Goal: Transaction & Acquisition: Book appointment/travel/reservation

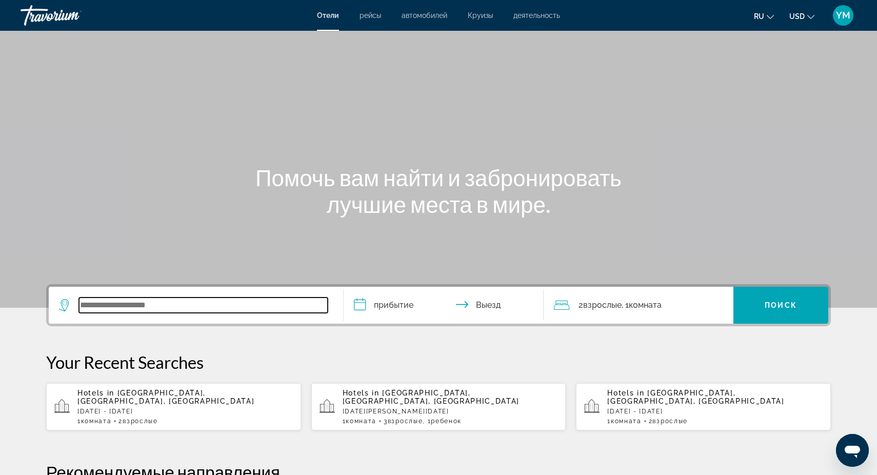
click at [103, 303] on input "Search widget" at bounding box center [203, 305] width 249 height 15
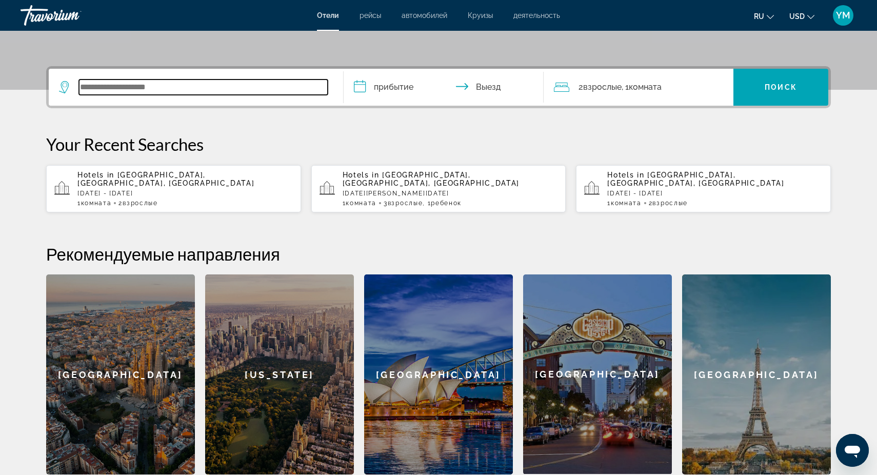
scroll to position [251, 0]
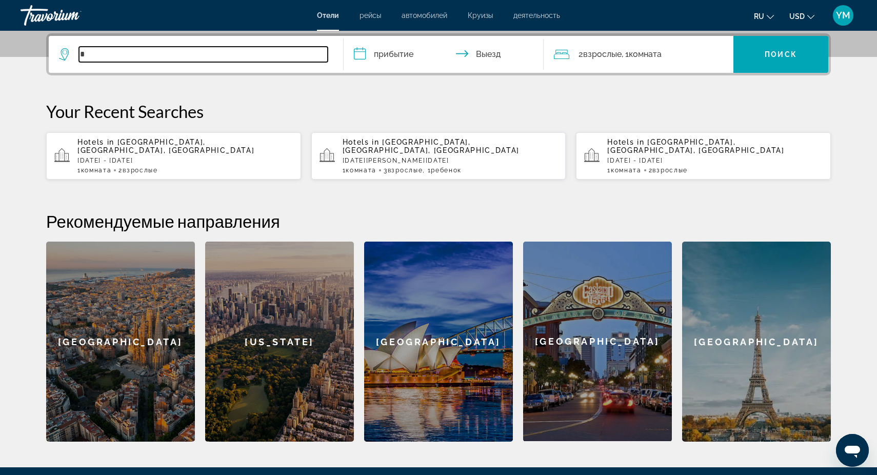
type input "*"
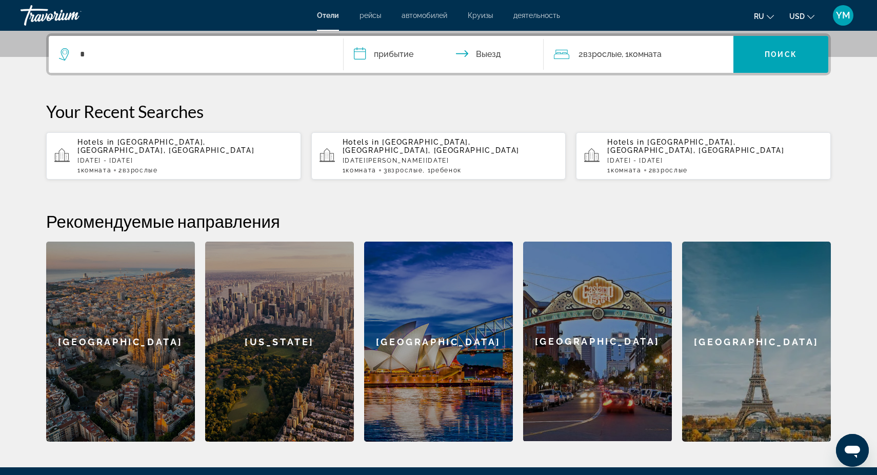
click at [291, 340] on div "[US_STATE]" at bounding box center [279, 342] width 149 height 200
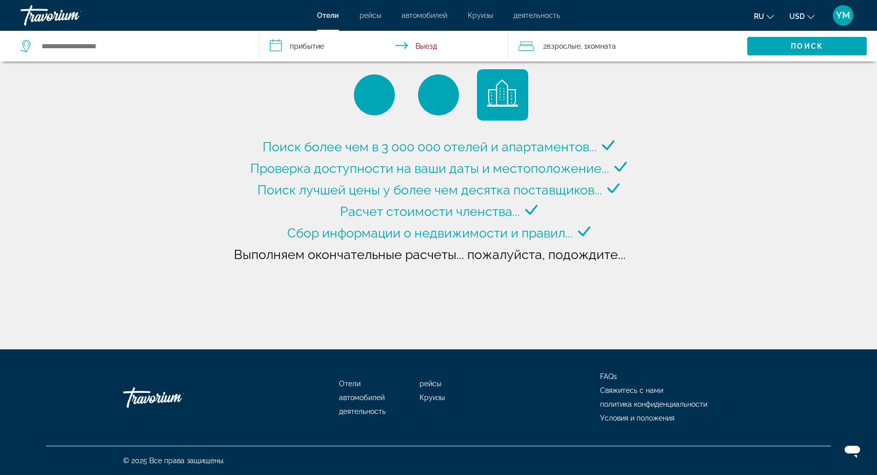
type input "**********"
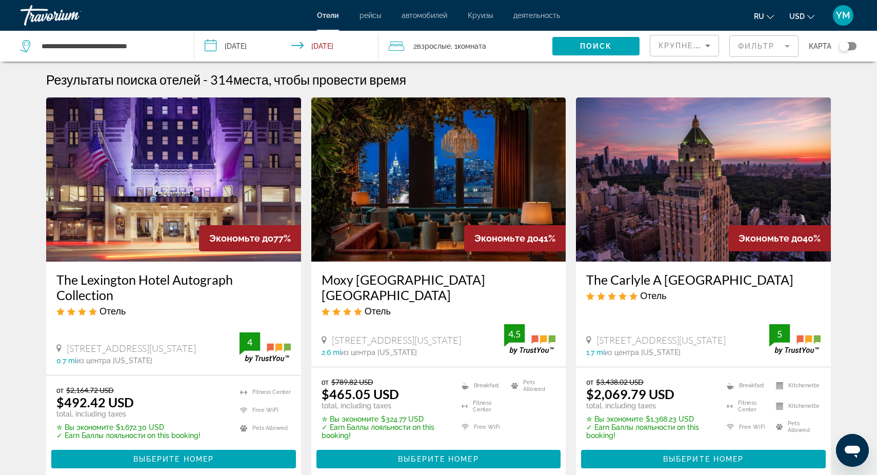
click at [246, 47] on input "**********" at bounding box center [288, 48] width 188 height 34
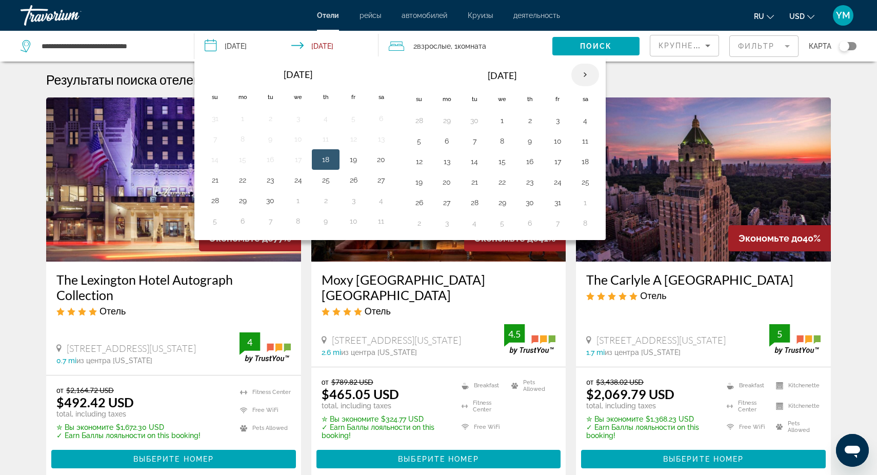
click at [587, 74] on th "Next month" at bounding box center [586, 75] width 28 height 23
click at [586, 74] on th "Next month" at bounding box center [586, 75] width 28 height 23
click at [245, 204] on button "29" at bounding box center [243, 203] width 16 height 14
click at [327, 203] on button "1" at bounding box center [326, 203] width 16 height 14
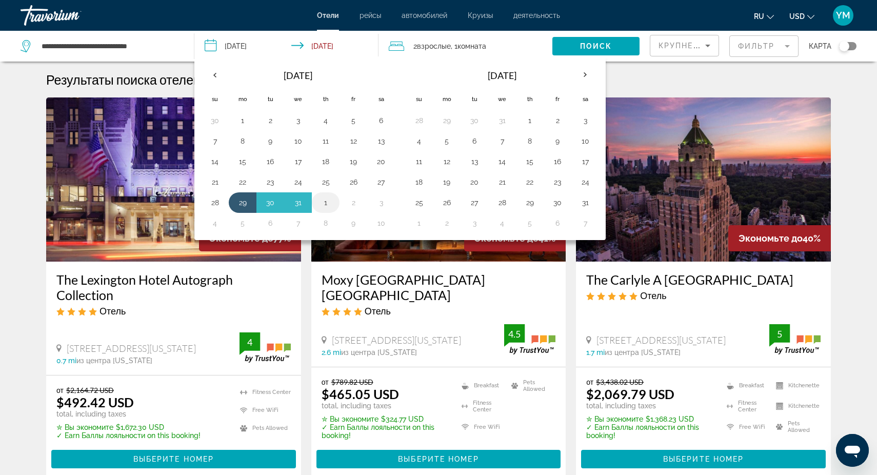
type input "**********"
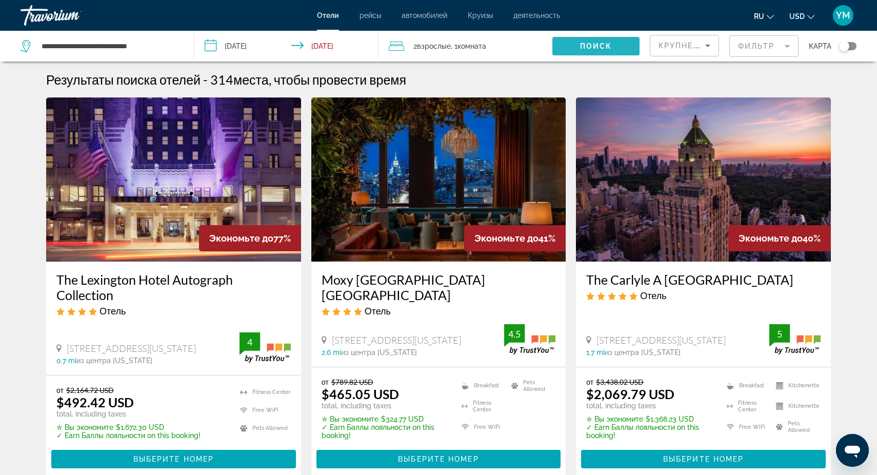
click at [602, 46] on span "Поиск" at bounding box center [596, 46] width 32 height 8
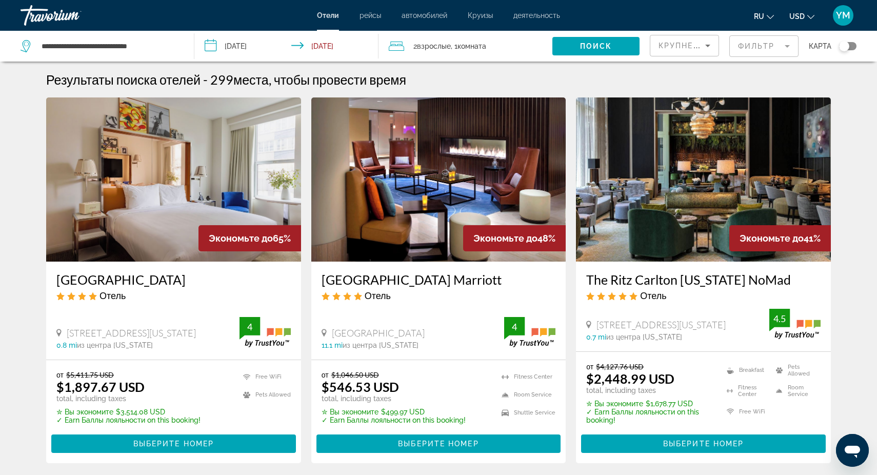
click at [776, 46] on mat-form-field "Фильтр" at bounding box center [764, 46] width 69 height 22
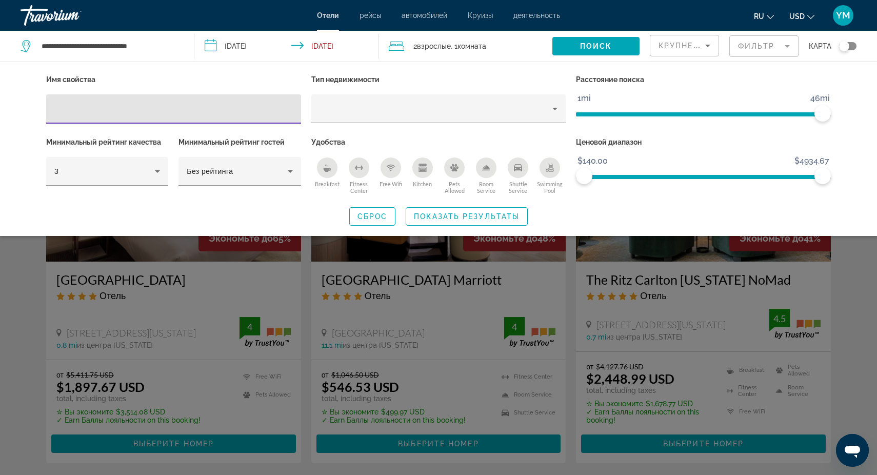
click at [573, 285] on div "Search widget" at bounding box center [438, 314] width 877 height 321
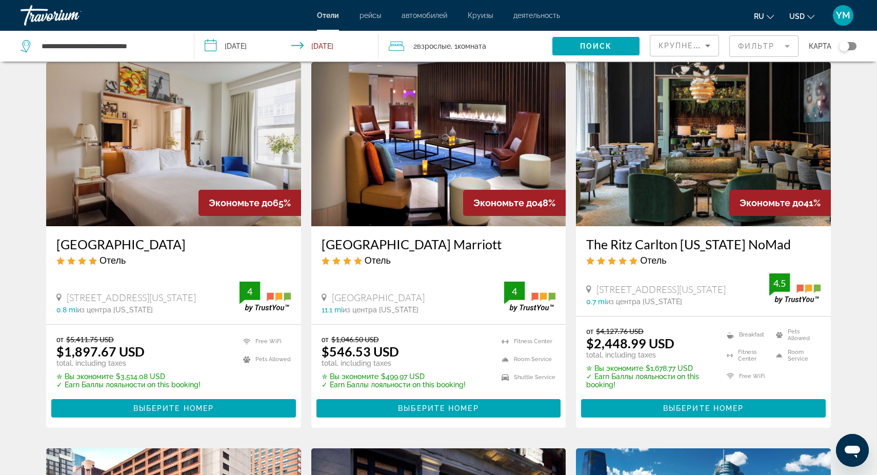
scroll to position [38, 0]
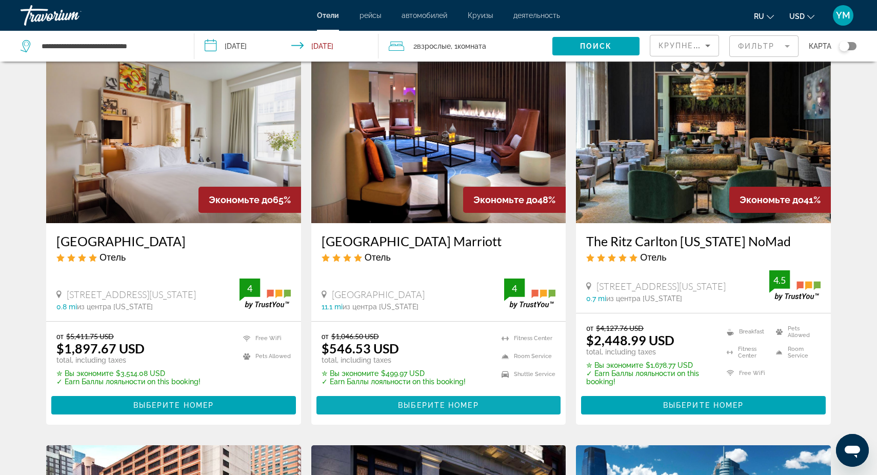
click at [428, 409] on span "Выберите номер" at bounding box center [438, 405] width 81 height 8
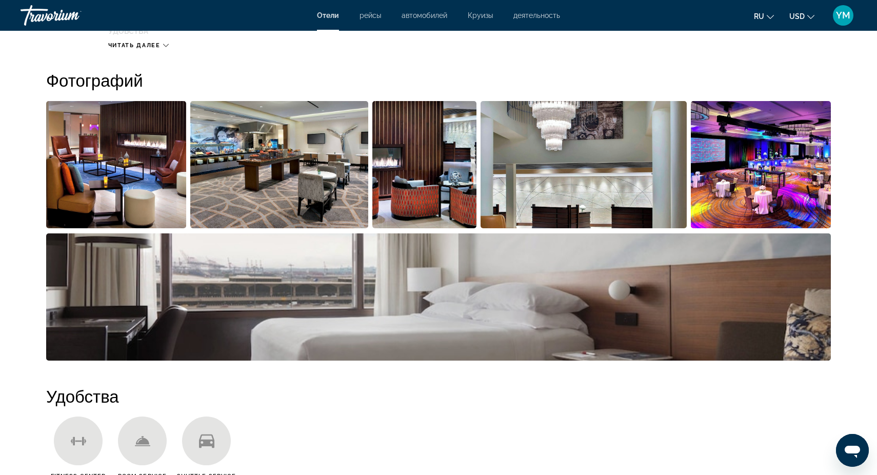
scroll to position [500, 0]
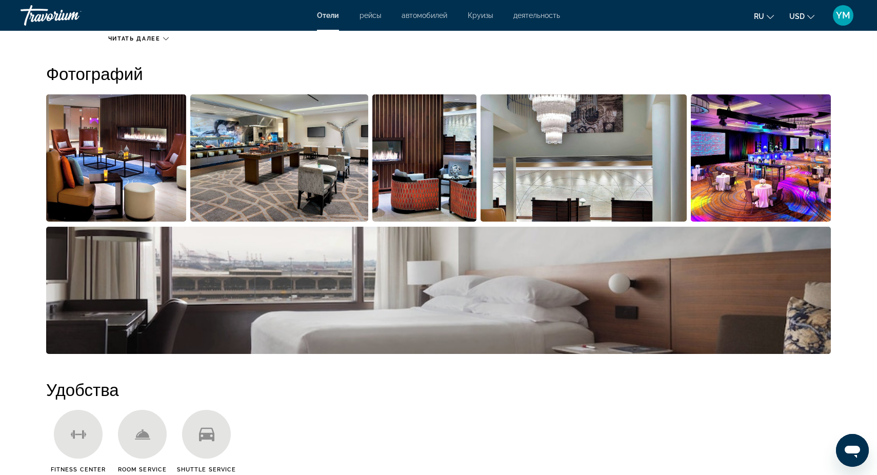
click at [130, 189] on img "Open full-screen image slider" at bounding box center [116, 157] width 140 height 127
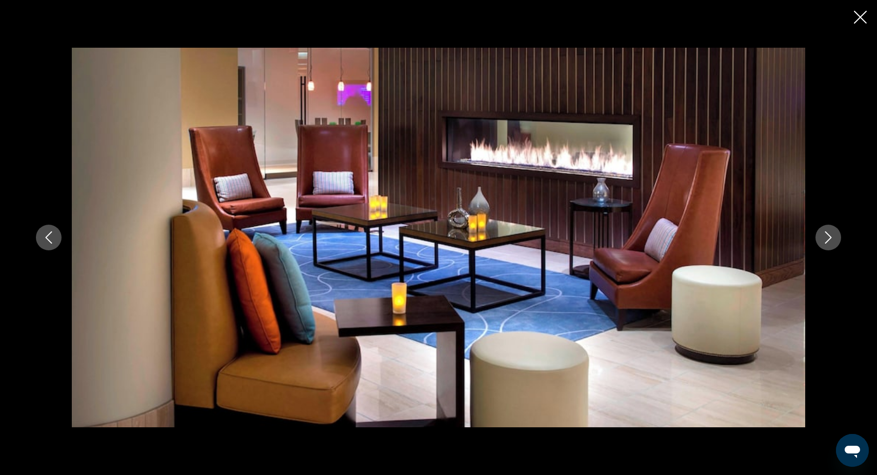
click at [833, 240] on icon "Next image" at bounding box center [829, 237] width 12 height 12
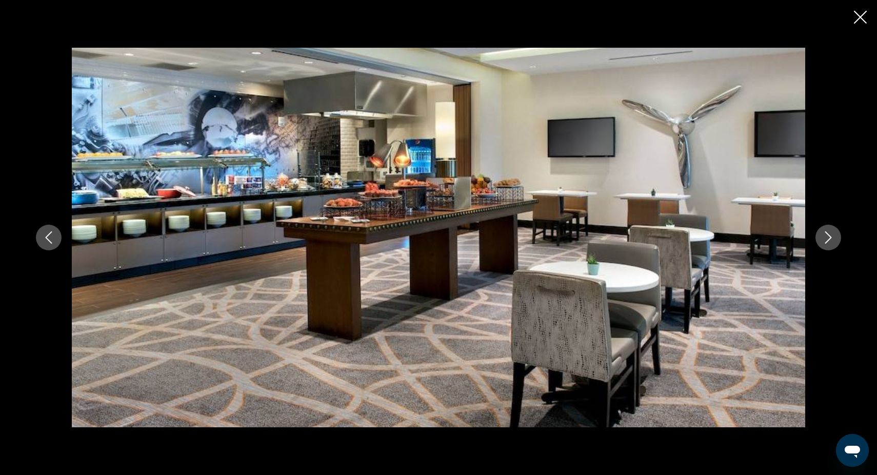
click at [828, 241] on icon "Next image" at bounding box center [829, 237] width 7 height 12
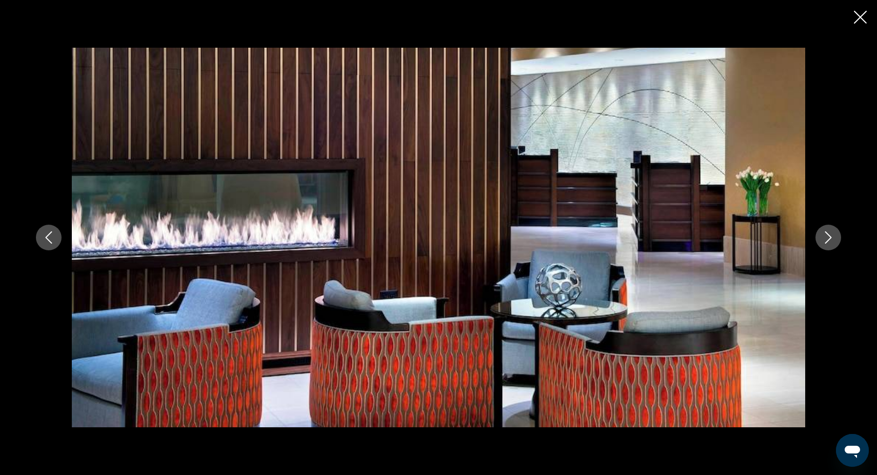
click at [827, 240] on icon "Next image" at bounding box center [829, 237] width 12 height 12
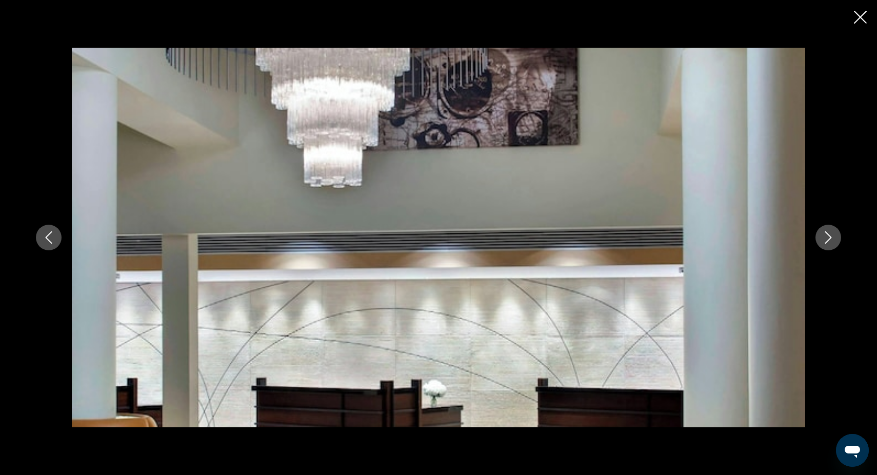
click at [827, 240] on icon "Next image" at bounding box center [829, 237] width 12 height 12
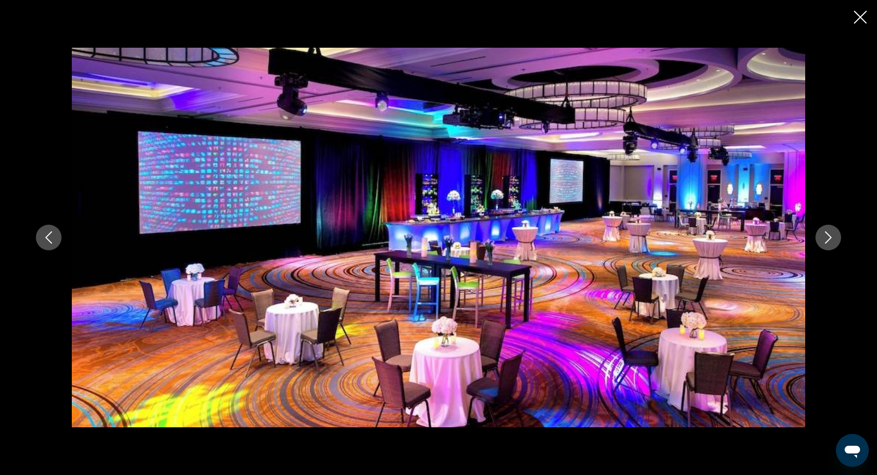
click at [827, 240] on icon "Next image" at bounding box center [829, 237] width 12 height 12
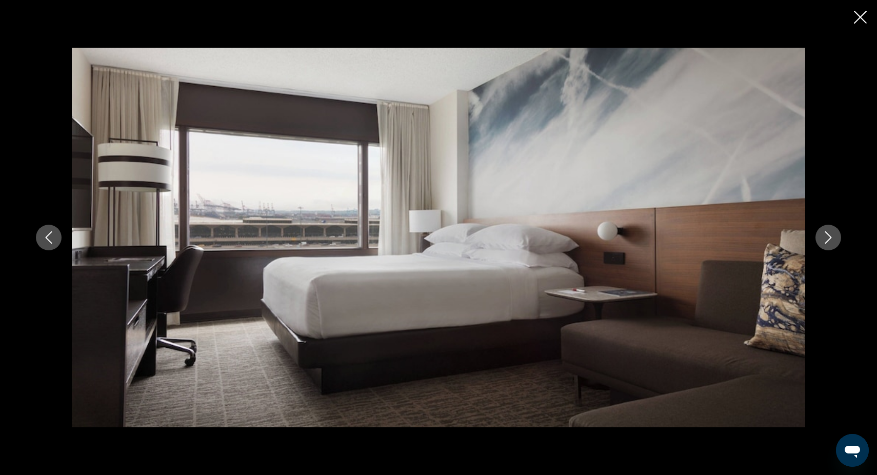
click at [827, 240] on icon "Next image" at bounding box center [829, 237] width 12 height 12
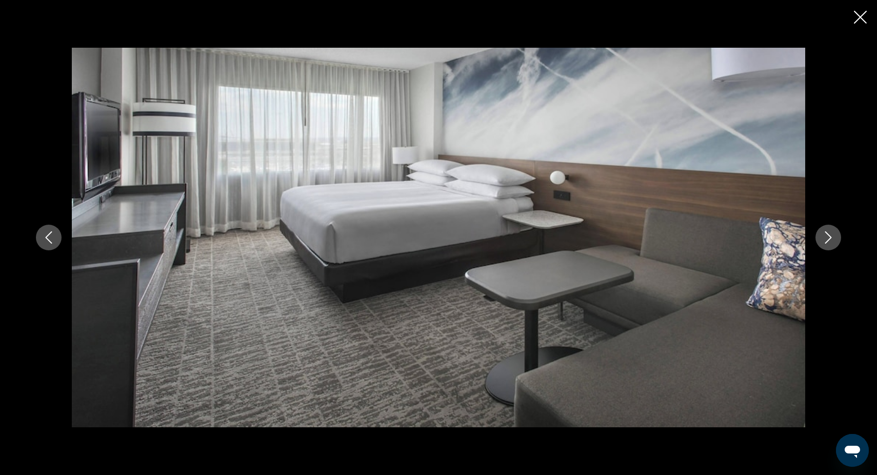
click at [827, 240] on icon "Next image" at bounding box center [829, 237] width 12 height 12
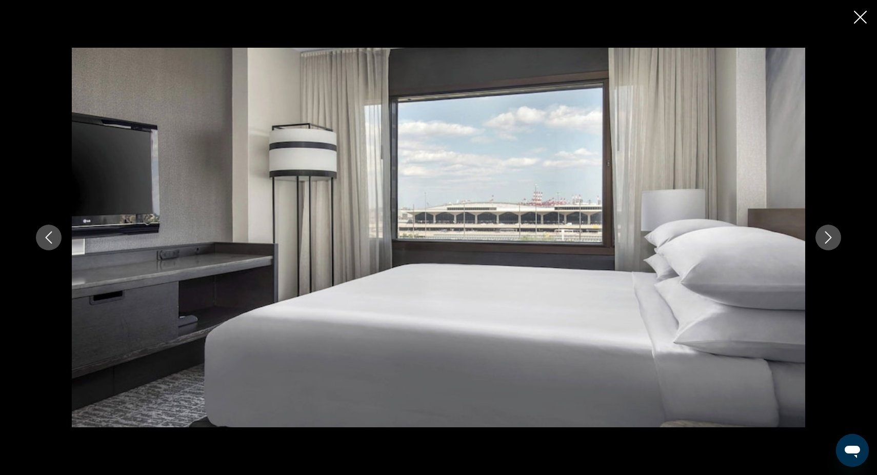
click at [860, 17] on icon "Close slideshow" at bounding box center [860, 17] width 13 height 13
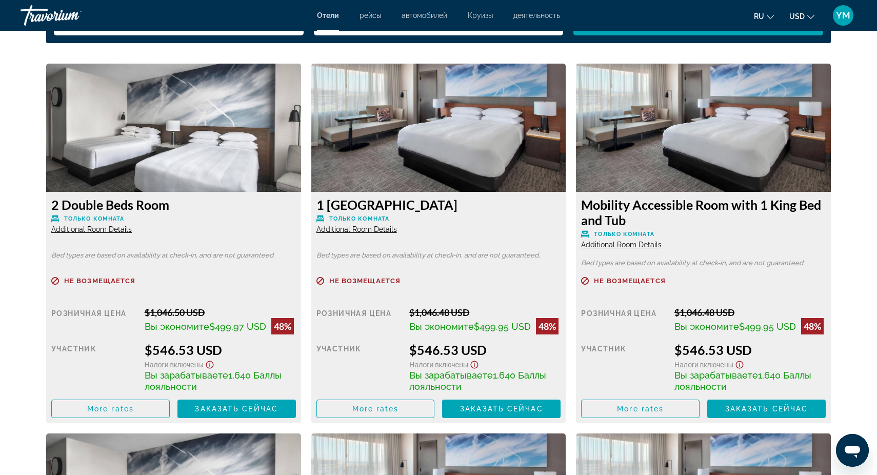
scroll to position [1396, 0]
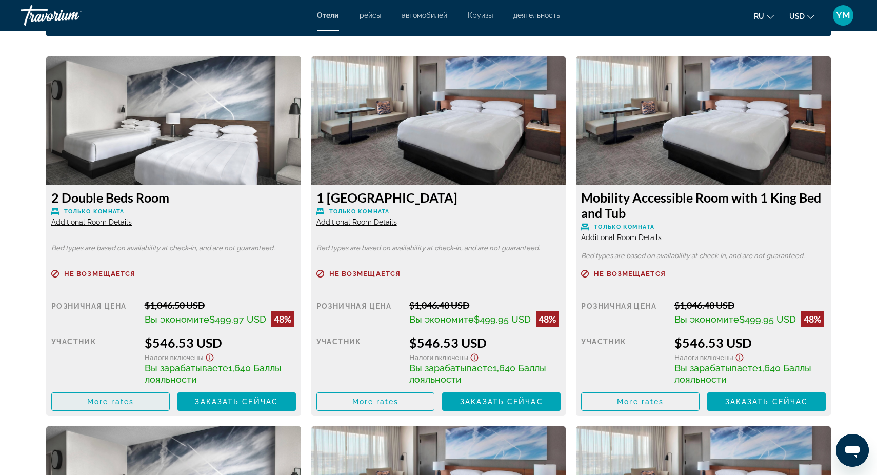
click at [109, 403] on span "More rates" at bounding box center [110, 402] width 47 height 8
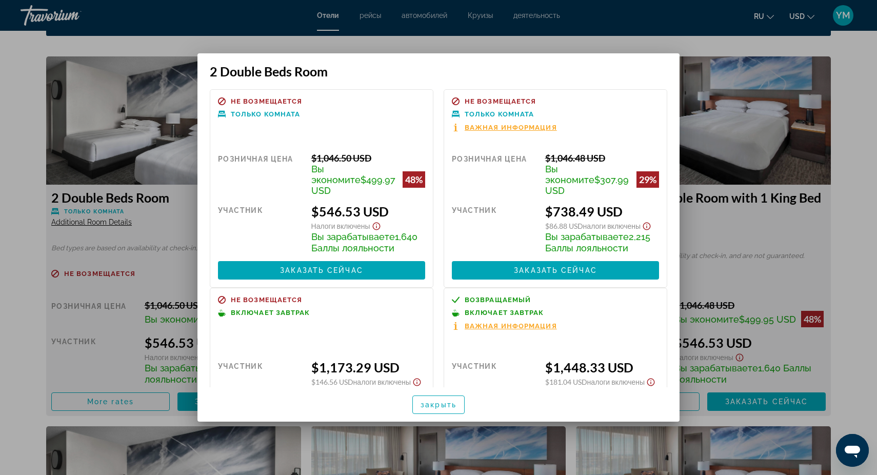
scroll to position [0, 0]
click at [340, 266] on span "Заказать сейчас" at bounding box center [321, 270] width 83 height 8
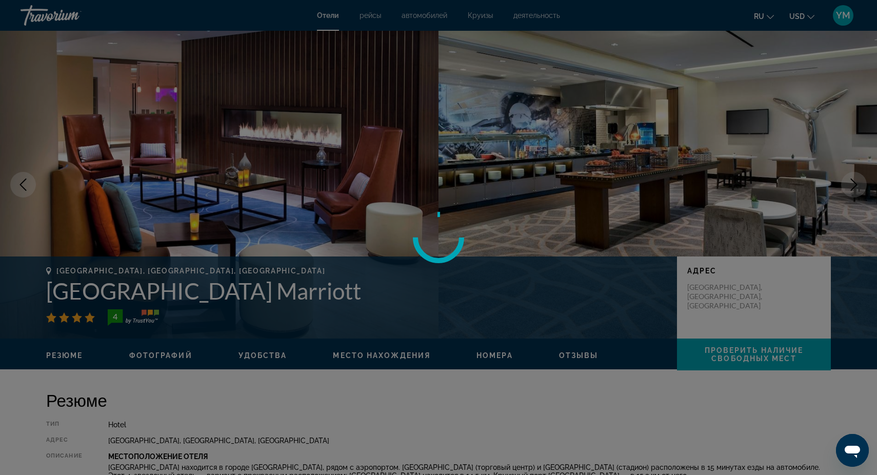
scroll to position [1396, 0]
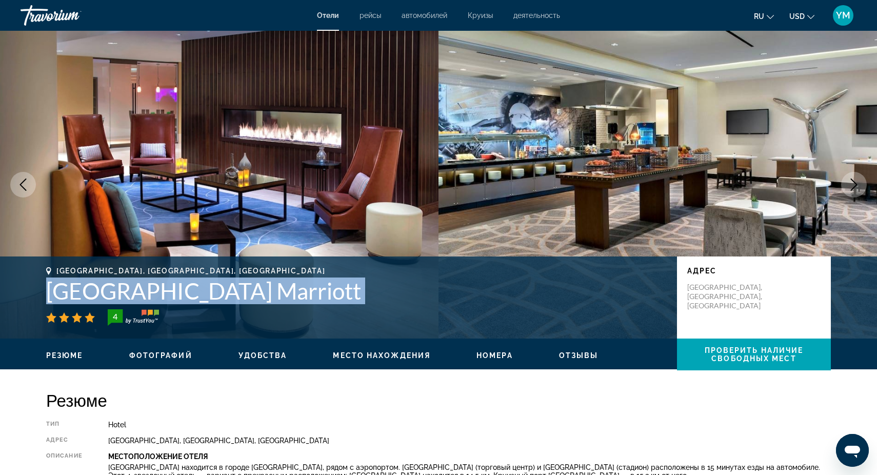
drag, startPoint x: 42, startPoint y: 290, endPoint x: 419, endPoint y: 307, distance: 377.0
click at [419, 307] on div "[GEOGRAPHIC_DATA], [GEOGRAPHIC_DATA], [GEOGRAPHIC_DATA] [GEOGRAPHIC_DATA] Marri…" at bounding box center [439, 298] width 826 height 62
copy div "[GEOGRAPHIC_DATA] Marriott"
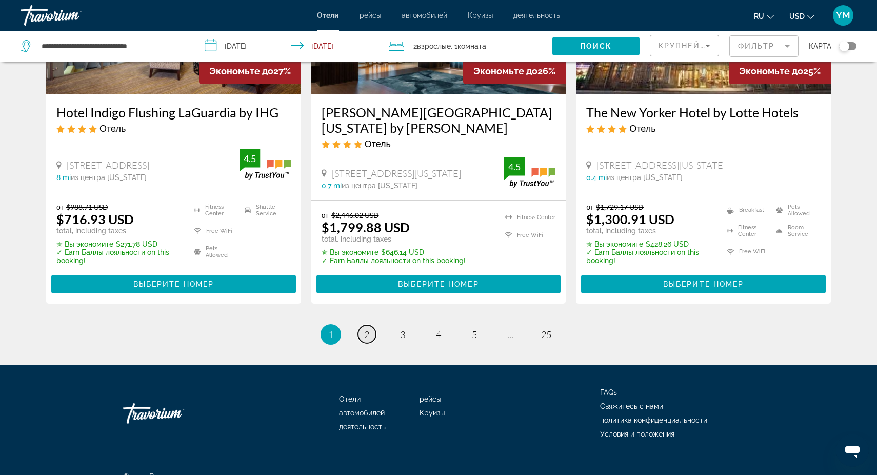
click at [365, 329] on span "2" at bounding box center [366, 334] width 5 height 11
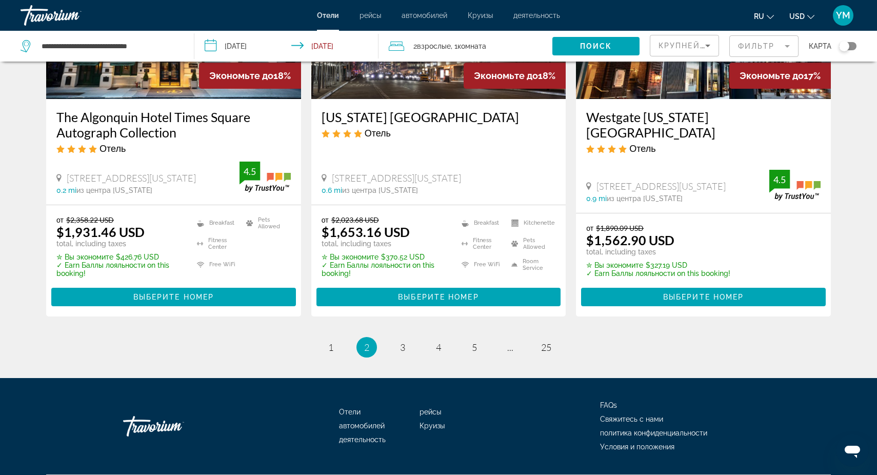
scroll to position [1352, 0]
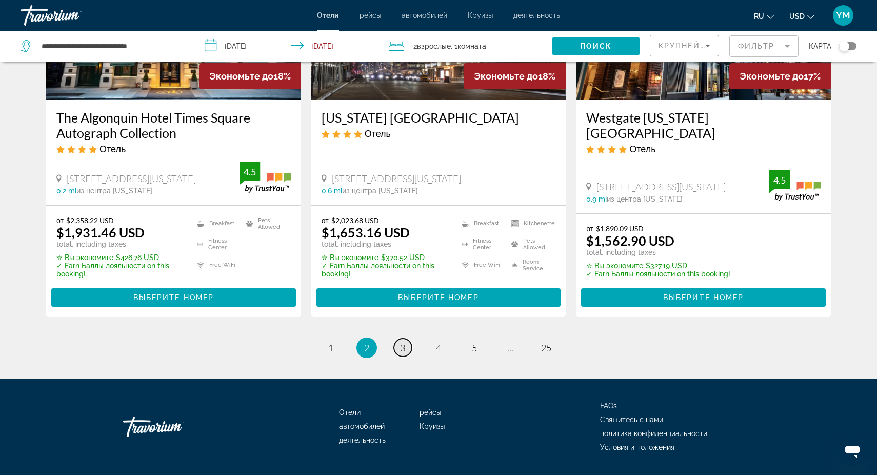
click at [401, 342] on span "3" at bounding box center [402, 347] width 5 height 11
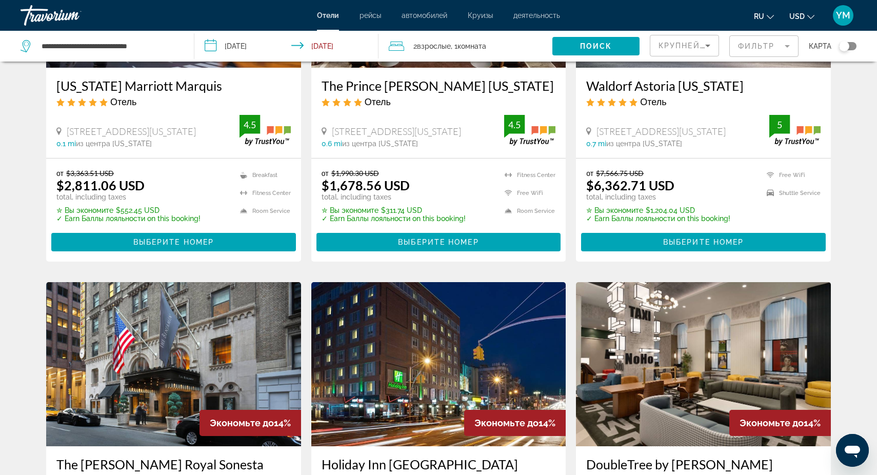
scroll to position [572, 0]
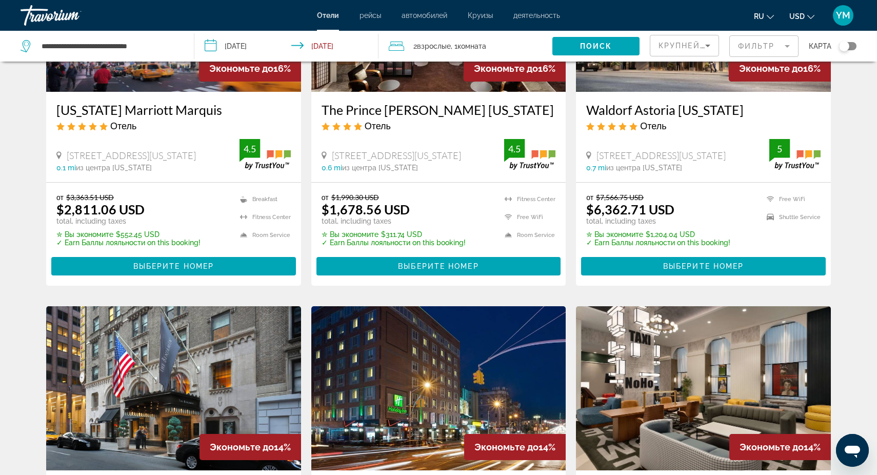
click at [784, 44] on mat-form-field "Фильтр" at bounding box center [764, 46] width 69 height 22
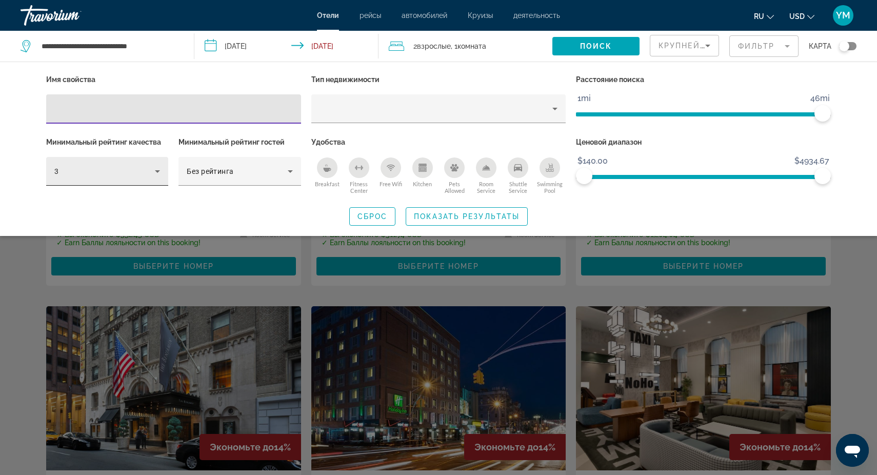
click at [158, 169] on icon "Hotel Filters" at bounding box center [157, 171] width 12 height 12
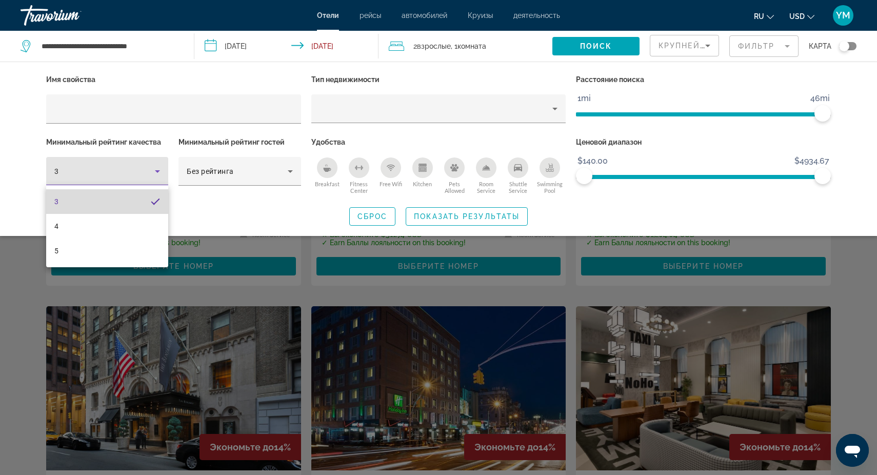
click at [114, 205] on mat-option "3" at bounding box center [107, 201] width 122 height 25
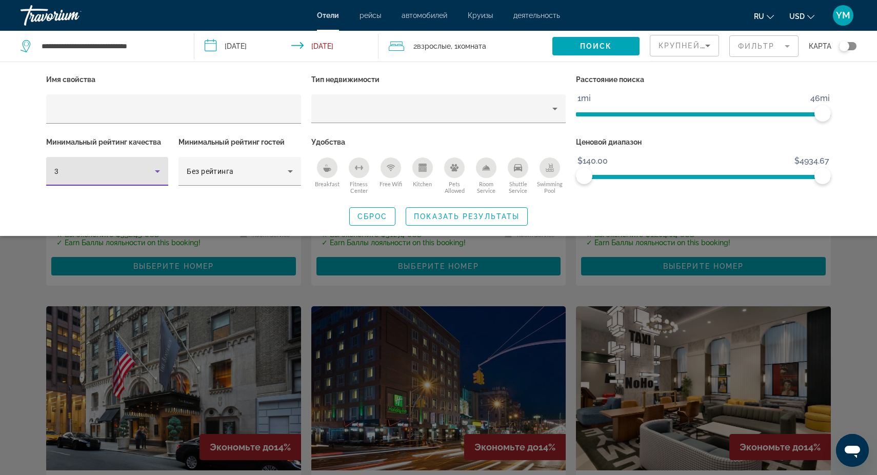
click at [306, 298] on div "Search widget" at bounding box center [438, 314] width 877 height 321
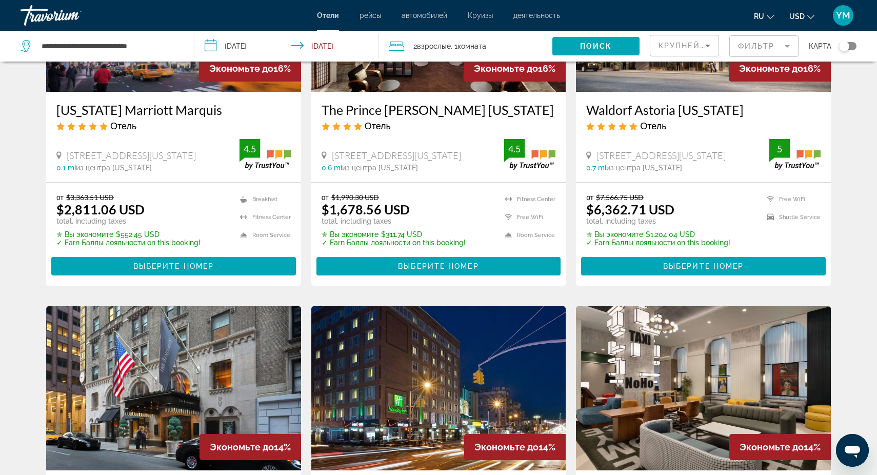
click at [789, 47] on mat-form-field "Фильтр" at bounding box center [764, 46] width 69 height 22
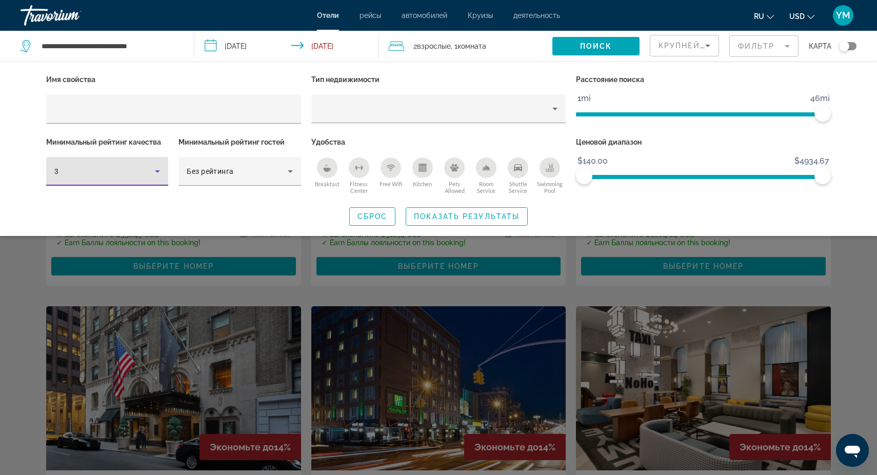
click at [140, 169] on div "3" at bounding box center [104, 171] width 101 height 12
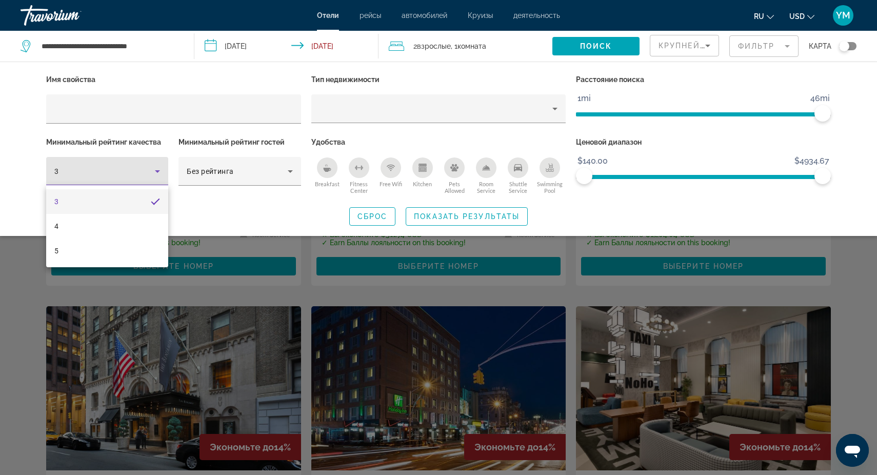
drag, startPoint x: 822, startPoint y: 175, endPoint x: 683, endPoint y: 193, distance: 140.2
click at [683, 193] on div at bounding box center [438, 237] width 877 height 475
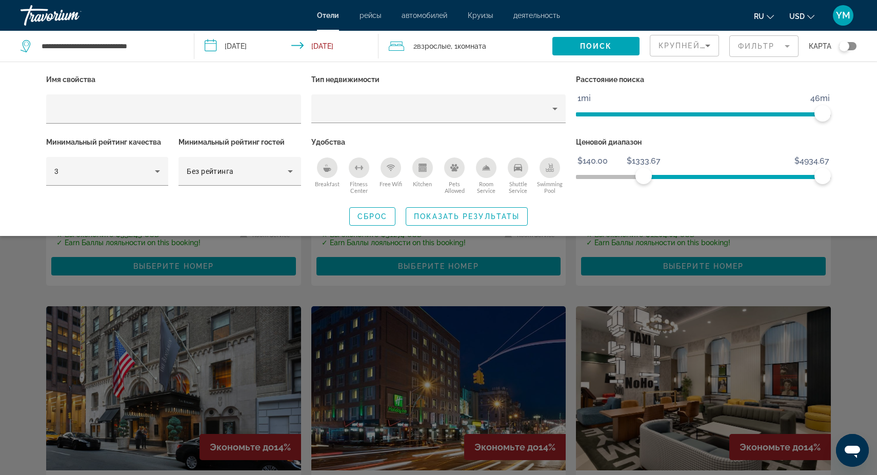
click at [643, 175] on ngx-slider "$140.00 $4934.67 $1333.67 $4934.67" at bounding box center [703, 176] width 255 height 2
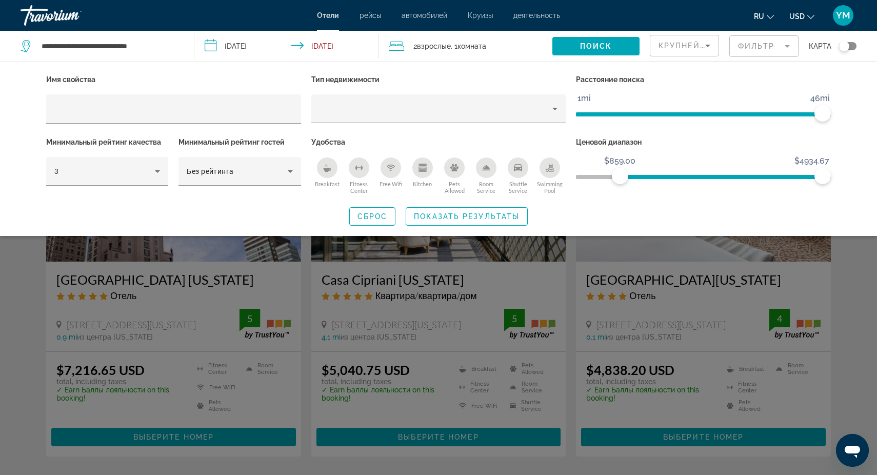
click at [620, 175] on ngx-slider "$140.00 $4934.67 $859.00 $4934.67" at bounding box center [703, 176] width 255 height 2
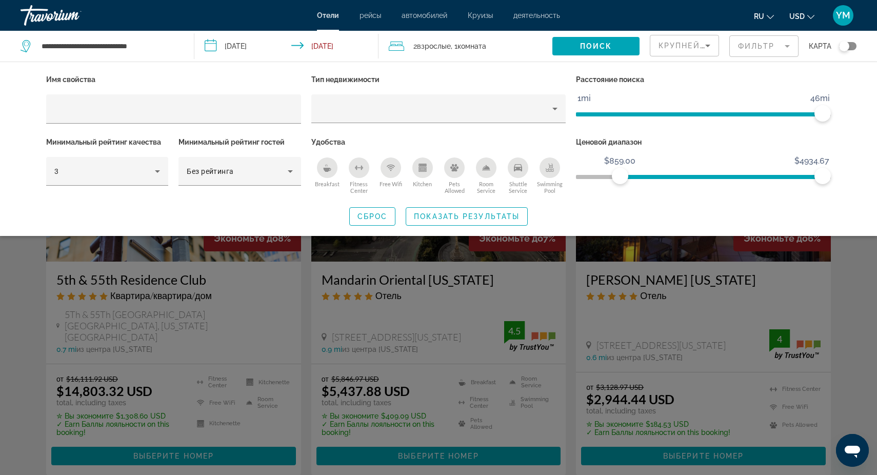
click at [603, 175] on span "ngx-slider" at bounding box center [703, 177] width 255 height 4
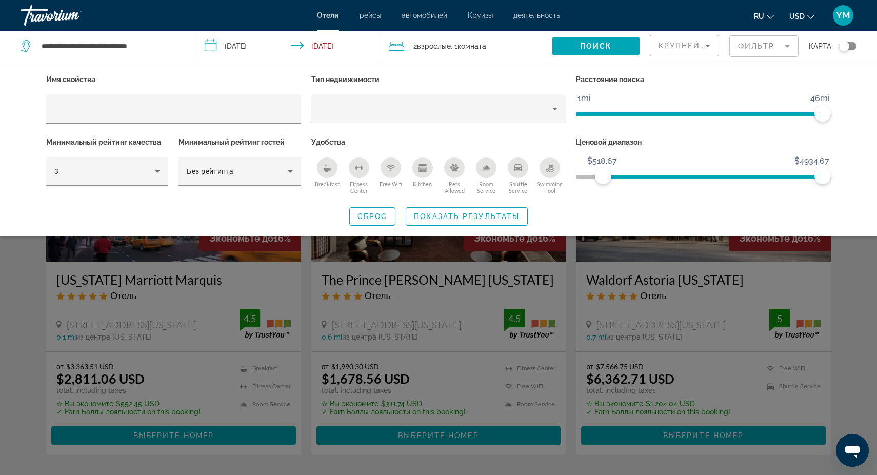
click at [572, 269] on div "Search widget" at bounding box center [438, 314] width 877 height 321
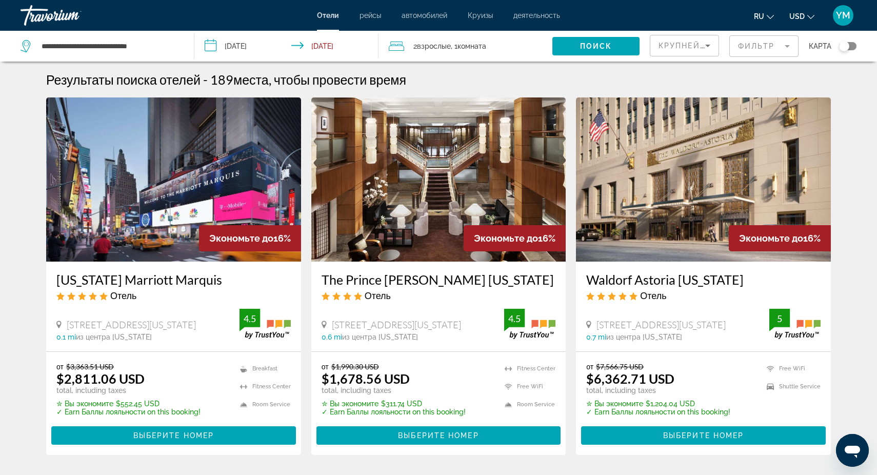
click at [788, 48] on mat-form-field "Фильтр" at bounding box center [764, 46] width 69 height 22
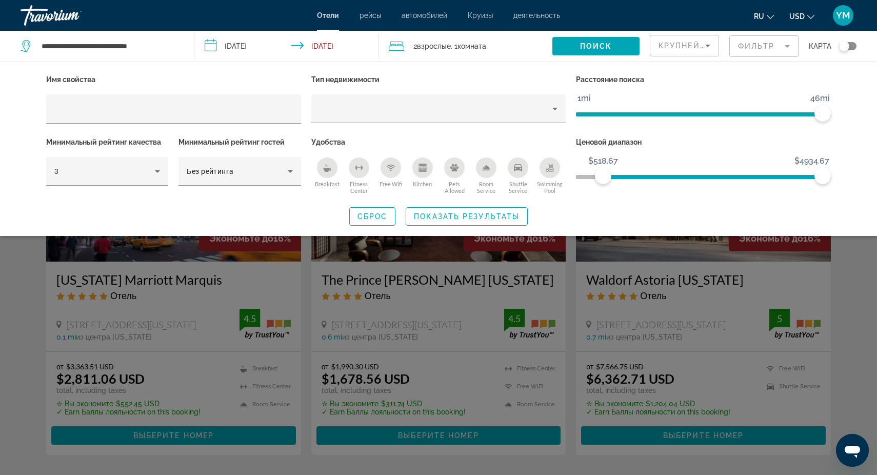
click at [575, 175] on div "Ценовой диапазон $140.00 $4934.67 $518.67 $4934.67" at bounding box center [703, 166] width 265 height 62
click at [577, 175] on span "ngx-slider" at bounding box center [703, 177] width 255 height 4
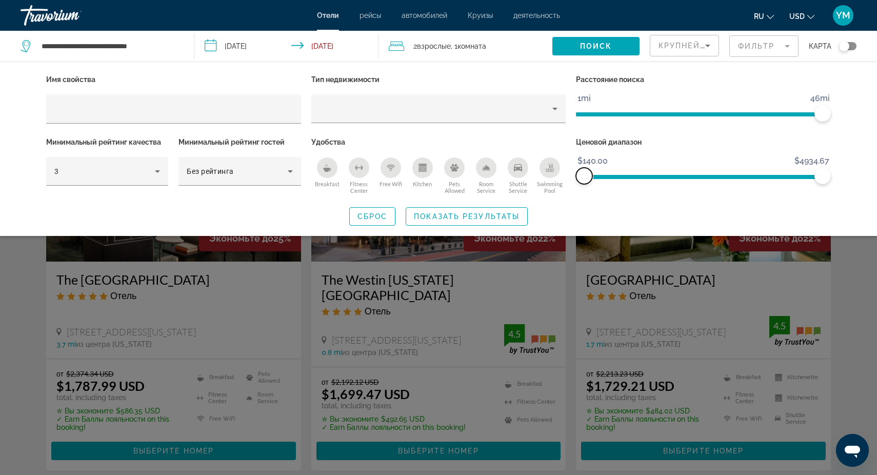
click at [577, 175] on span "ngx-slider" at bounding box center [584, 176] width 16 height 16
drag, startPoint x: 823, startPoint y: 173, endPoint x: 634, endPoint y: 195, distance: 190.1
click at [634, 194] on div "Ценовой диапазон $140.00 $4934.67 $140.00 $1354.33" at bounding box center [703, 166] width 265 height 62
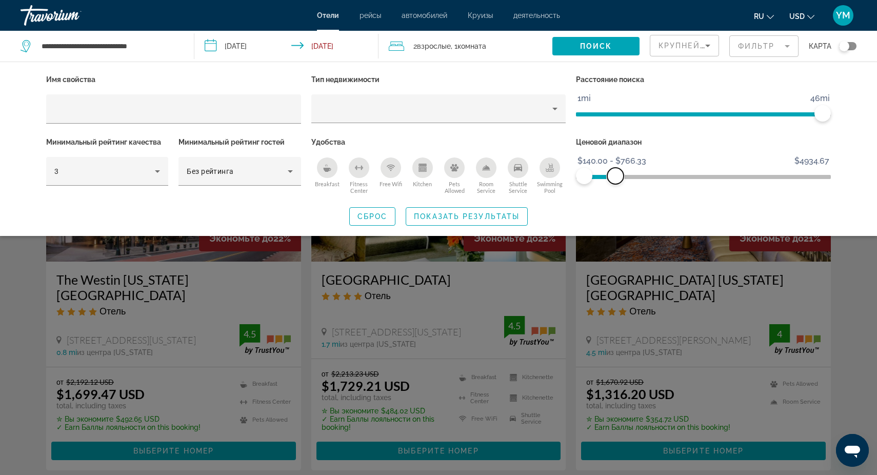
drag, startPoint x: 631, startPoint y: 173, endPoint x: 616, endPoint y: 173, distance: 14.9
click at [616, 173] on span "ngx-slider-max" at bounding box center [616, 176] width 16 height 16
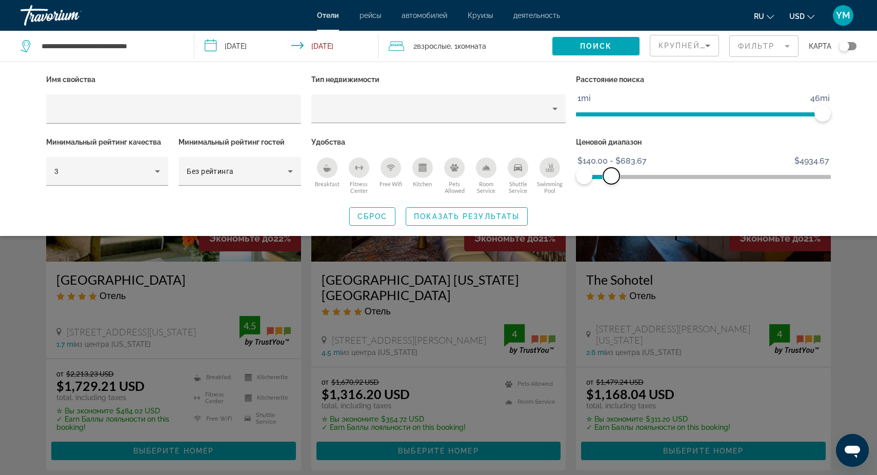
click at [612, 173] on span "ngx-slider-max" at bounding box center [611, 176] width 16 height 16
click at [458, 214] on span "Показать результаты" at bounding box center [467, 216] width 106 height 8
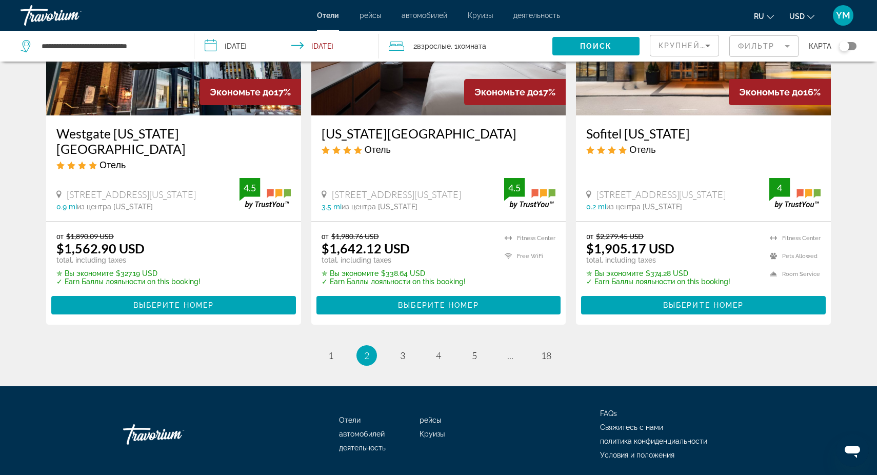
scroll to position [1343, 0]
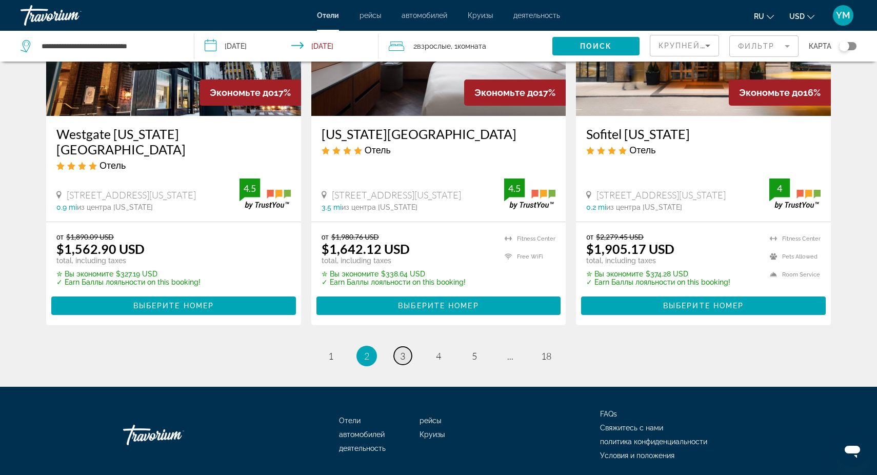
click at [404, 350] on span "3" at bounding box center [402, 355] width 5 height 11
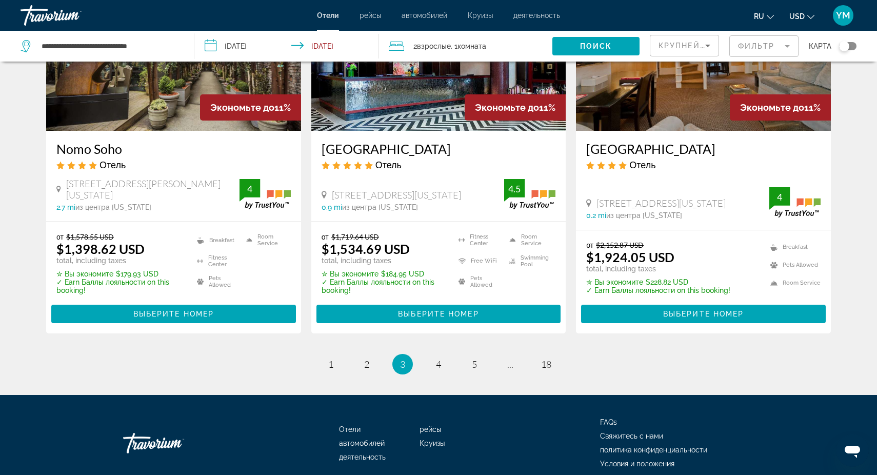
scroll to position [1346, 0]
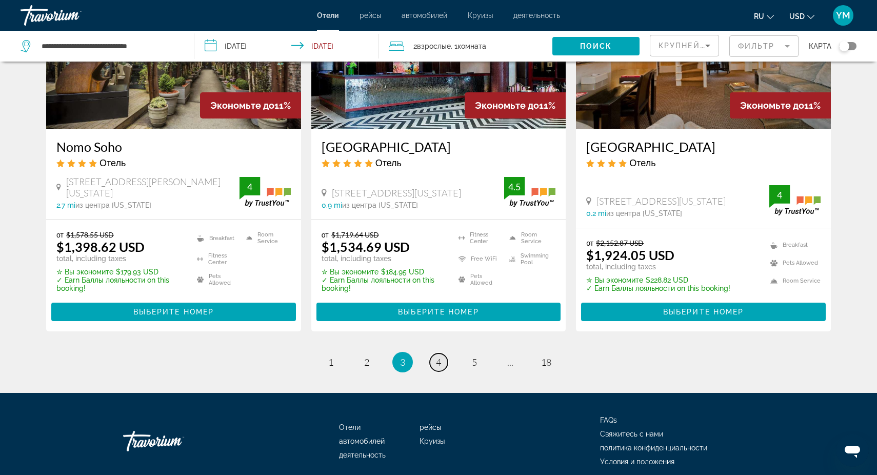
click at [438, 357] on span "4" at bounding box center [438, 362] width 5 height 11
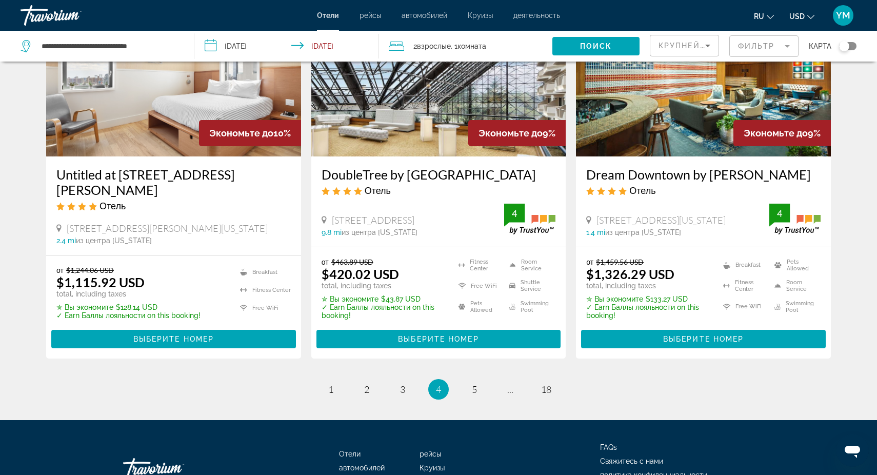
scroll to position [1276, 0]
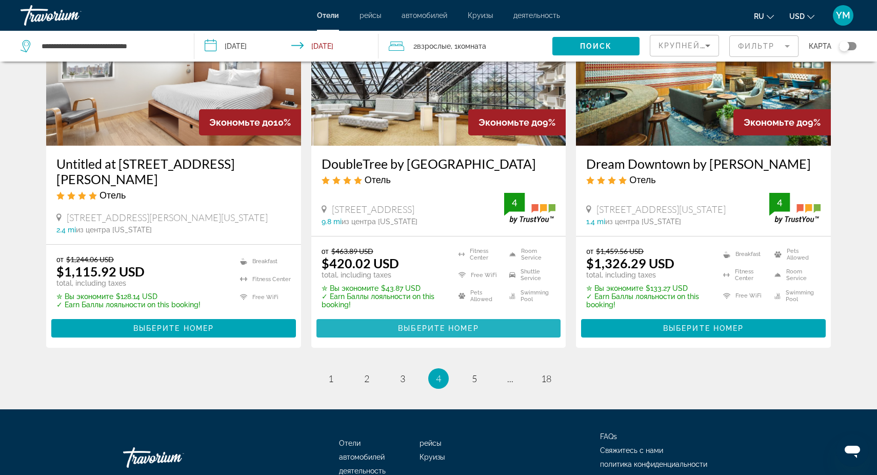
click at [418, 333] on span "Выберите номер" at bounding box center [438, 328] width 81 height 8
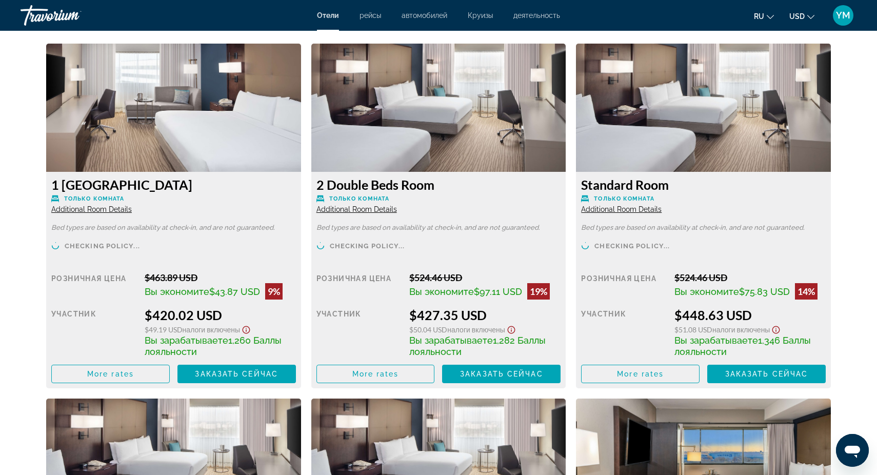
scroll to position [1411, 0]
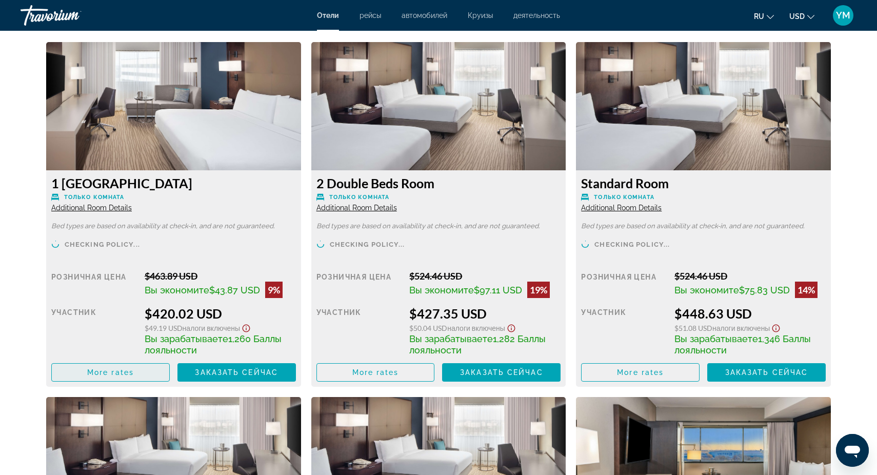
click at [107, 372] on span "More rates" at bounding box center [110, 372] width 47 height 8
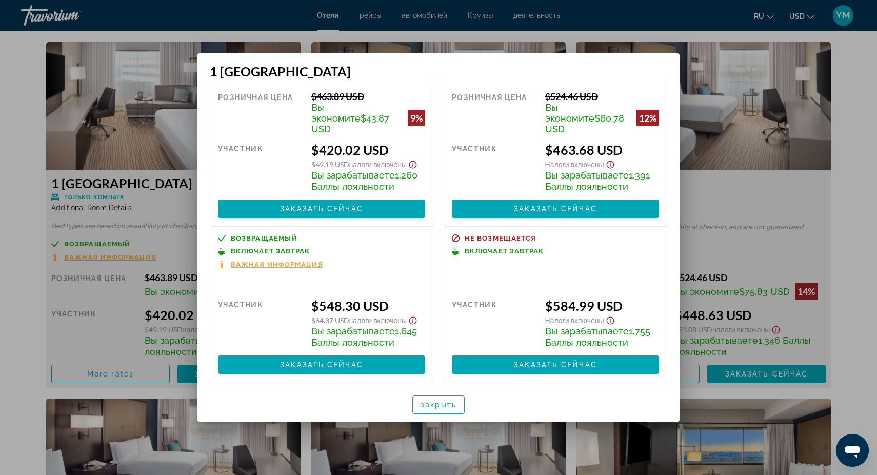
scroll to position [0, 0]
click at [327, 361] on span "Заказать сейчас" at bounding box center [321, 365] width 83 height 8
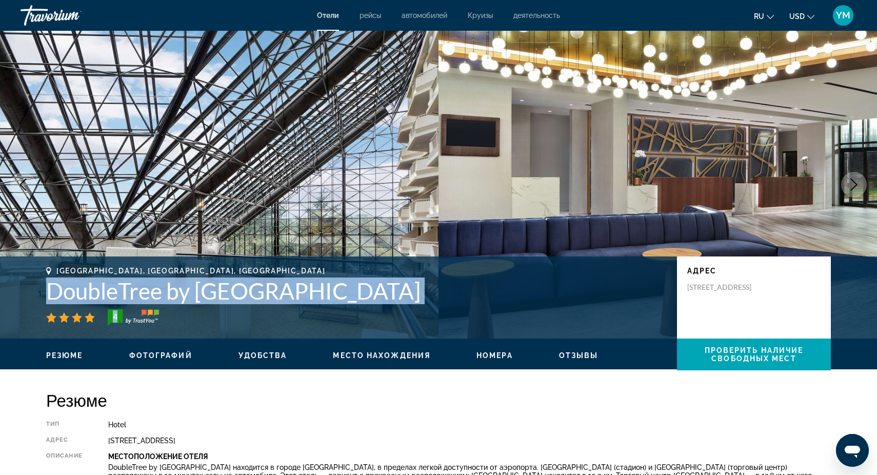
drag, startPoint x: 43, startPoint y: 289, endPoint x: 443, endPoint y: 317, distance: 400.7
click at [443, 317] on div "[GEOGRAPHIC_DATA], [GEOGRAPHIC_DATA], [GEOGRAPHIC_DATA] DoubleTree by [GEOGRAPH…" at bounding box center [439, 298] width 826 height 62
copy div "DoubleTree by [GEOGRAPHIC_DATA] 4"
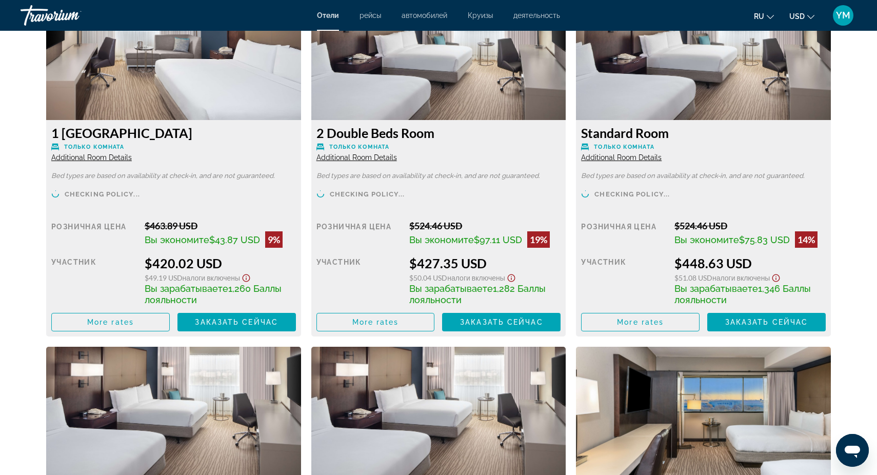
scroll to position [1463, 0]
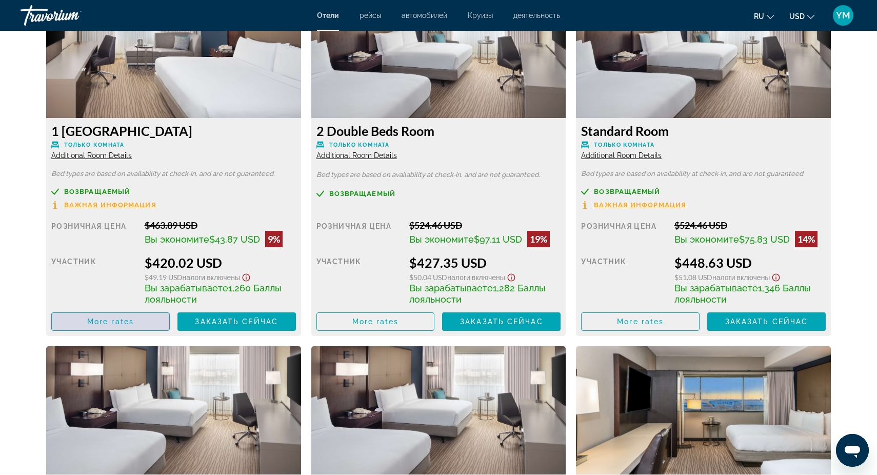
click at [115, 326] on span "More rates" at bounding box center [110, 322] width 47 height 8
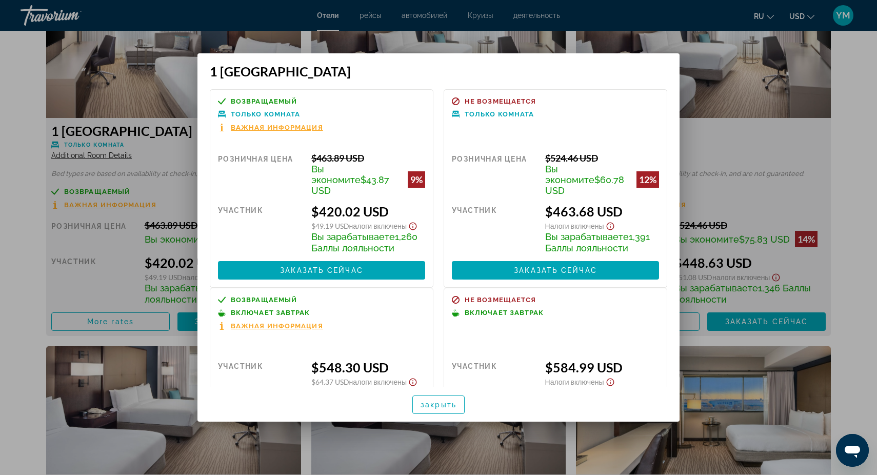
click at [729, 121] on div at bounding box center [438, 237] width 877 height 475
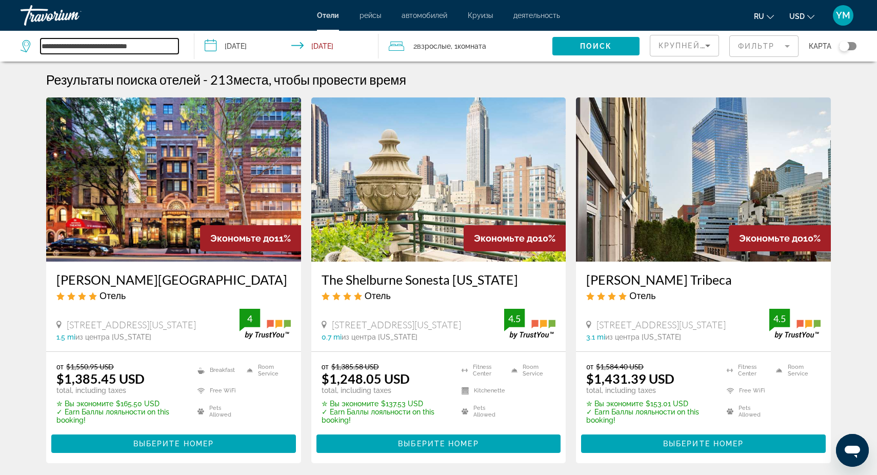
click at [159, 49] on input "**********" at bounding box center [110, 45] width 138 height 15
type input "*"
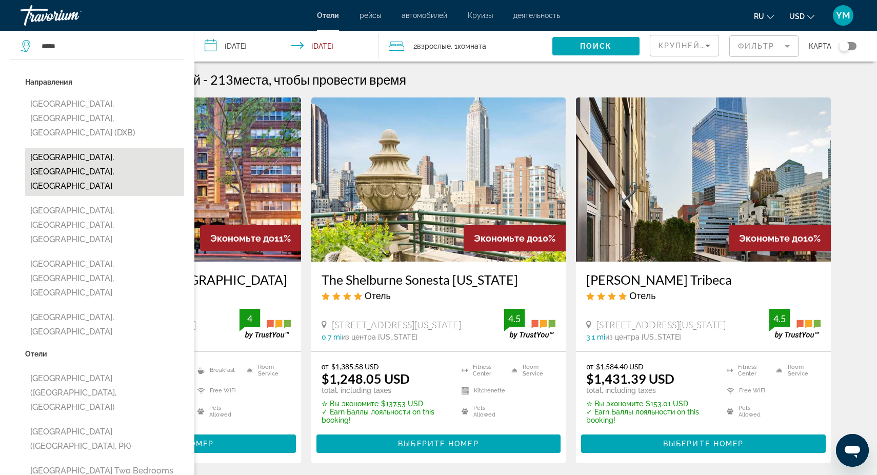
click at [99, 148] on button "[GEOGRAPHIC_DATA], [GEOGRAPHIC_DATA], [GEOGRAPHIC_DATA]" at bounding box center [104, 172] width 159 height 48
type input "**********"
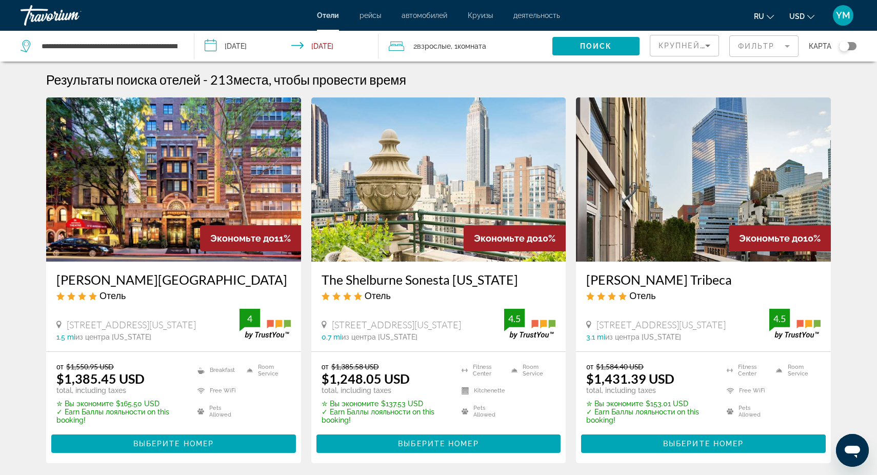
click at [235, 45] on input "**********" at bounding box center [288, 48] width 188 height 34
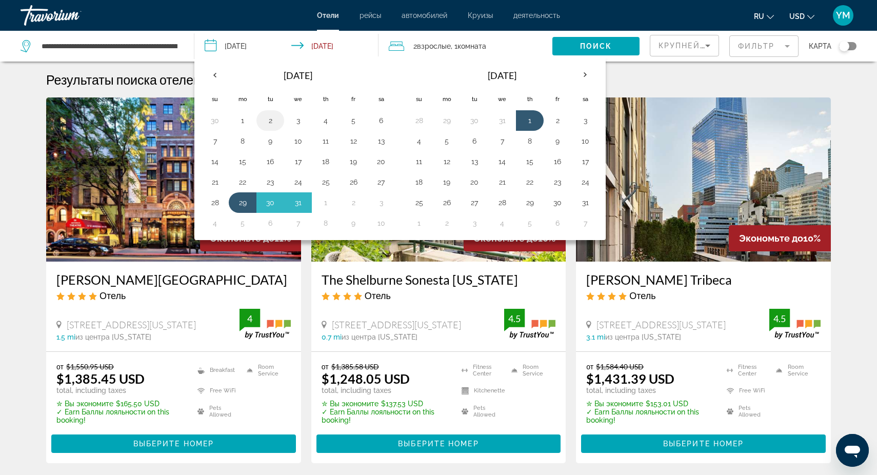
click at [267, 124] on button "2" at bounding box center [270, 120] width 16 height 14
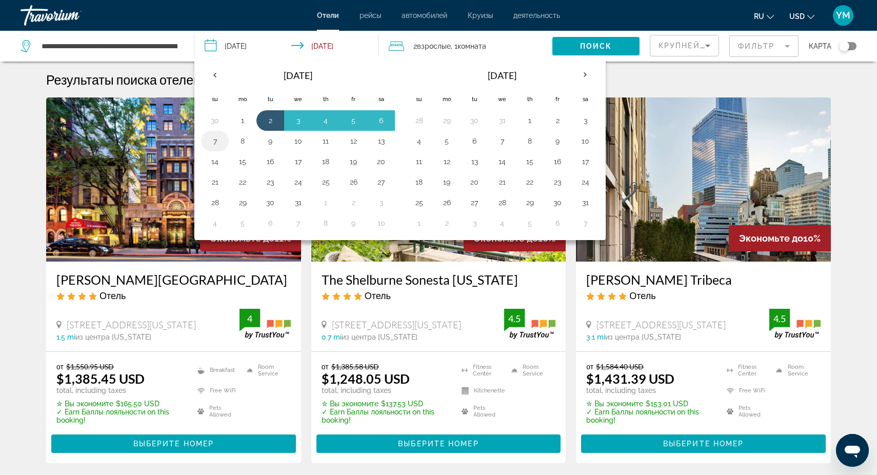
click at [213, 143] on button "7" at bounding box center [215, 141] width 16 height 14
type input "**********"
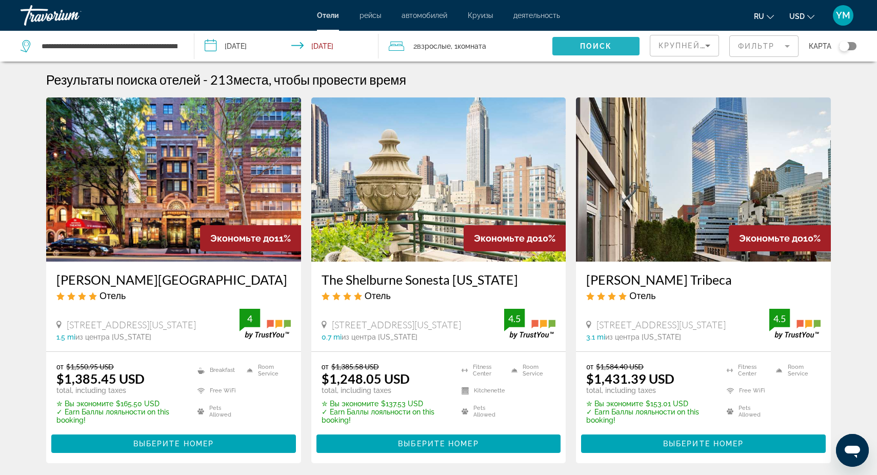
click at [595, 42] on span "Поиск" at bounding box center [596, 46] width 32 height 8
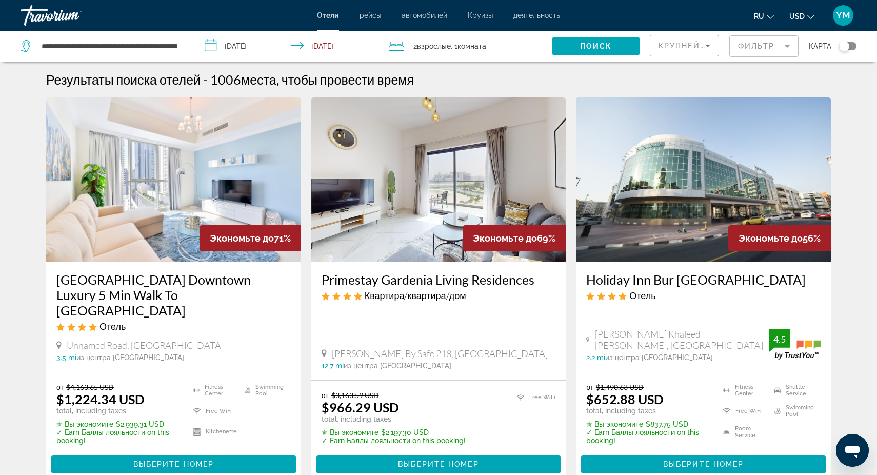
click at [181, 45] on div "**********" at bounding box center [102, 46] width 163 height 31
click at [170, 46] on input "**********" at bounding box center [110, 45] width 138 height 15
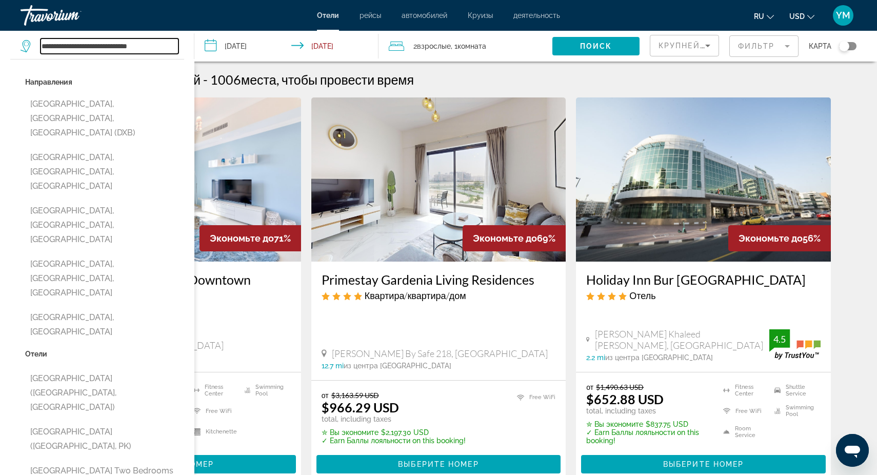
click at [166, 47] on input "**********" at bounding box center [110, 45] width 138 height 15
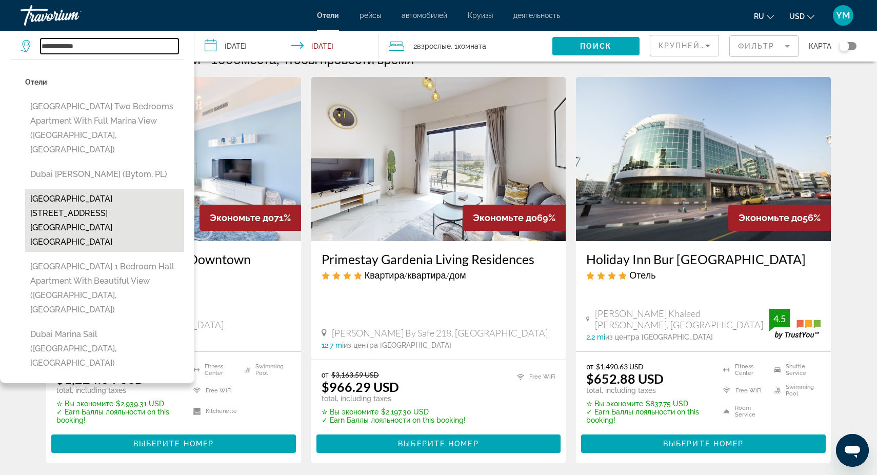
scroll to position [22, 0]
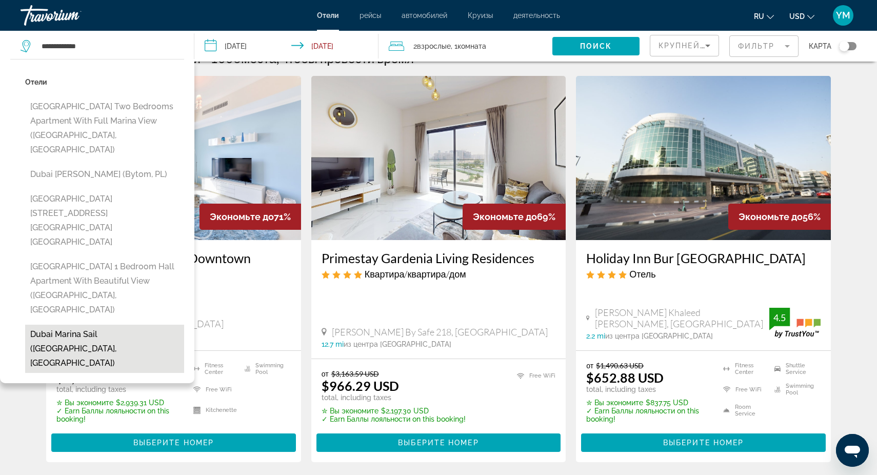
click at [86, 325] on button "Dubai marina sail ([GEOGRAPHIC_DATA], [GEOGRAPHIC_DATA])" at bounding box center [104, 349] width 159 height 48
type input "**********"
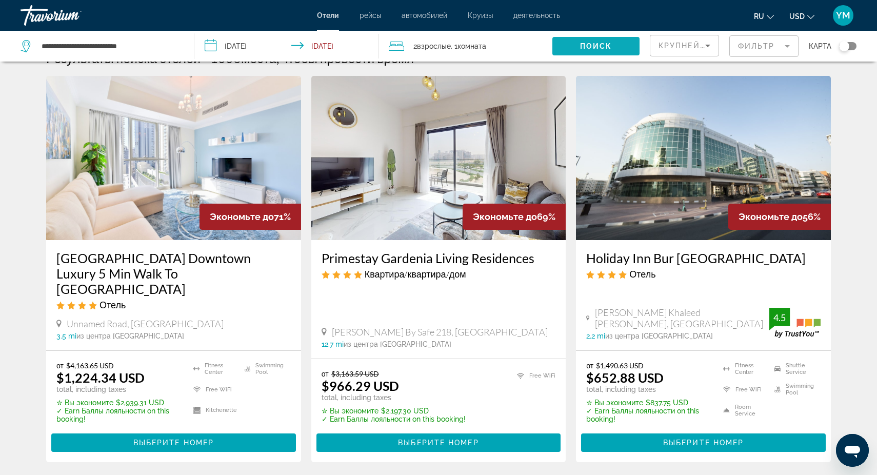
click at [600, 48] on span "Поиск" at bounding box center [596, 46] width 32 height 8
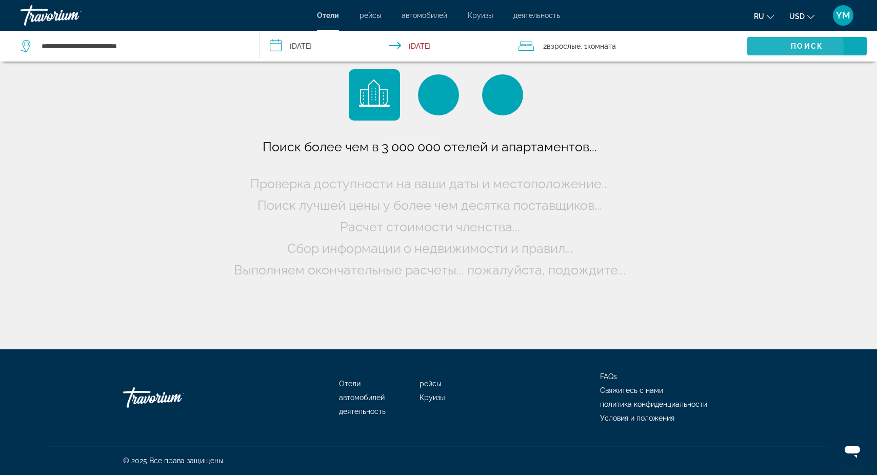
scroll to position [0, 0]
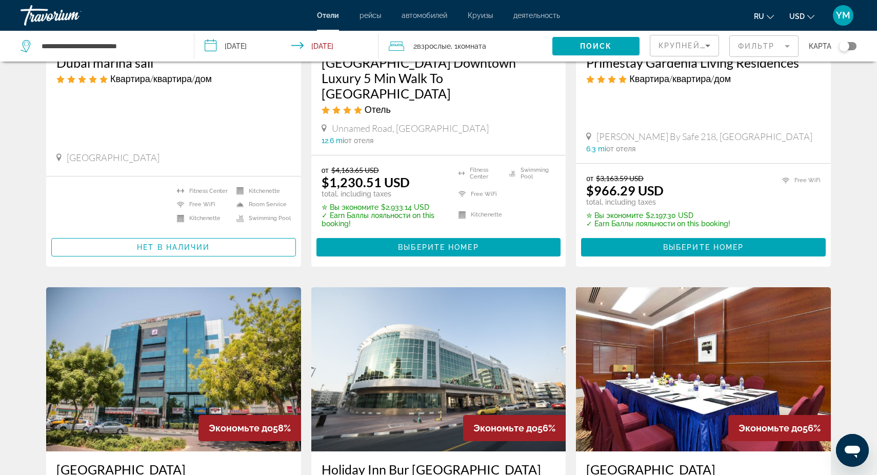
scroll to position [206, 0]
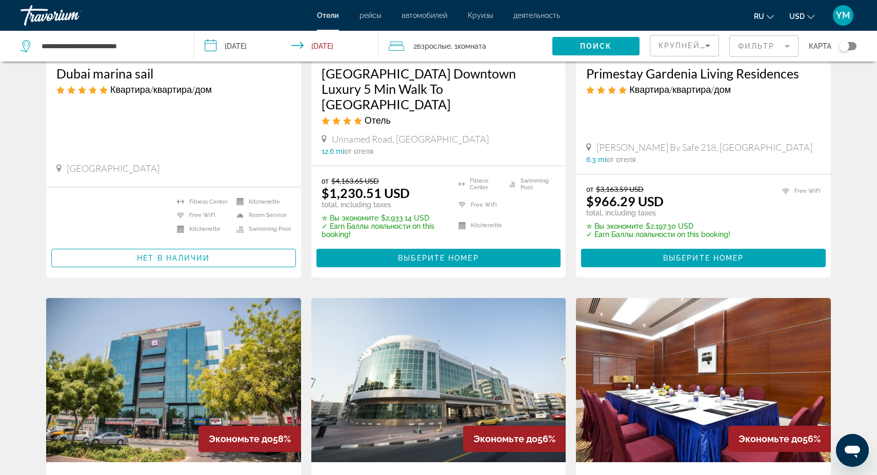
click at [790, 45] on mat-form-field "Фильтр" at bounding box center [764, 46] width 69 height 22
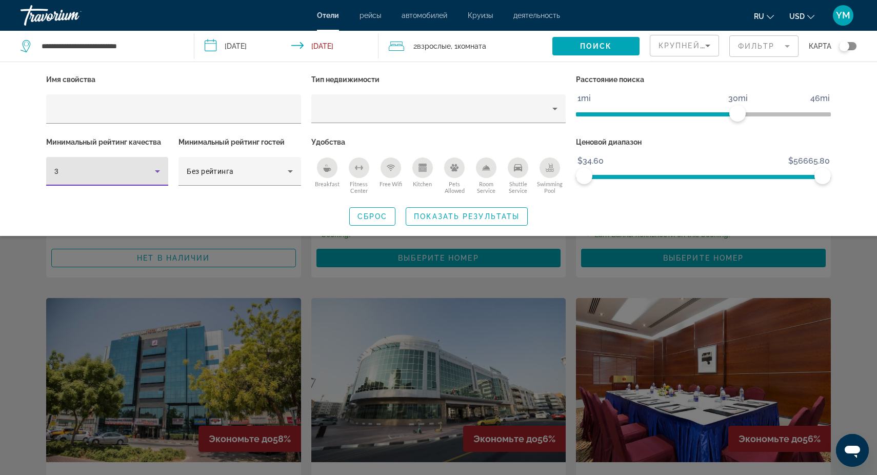
click at [155, 172] on icon "Hotel Filters" at bounding box center [157, 171] width 12 height 12
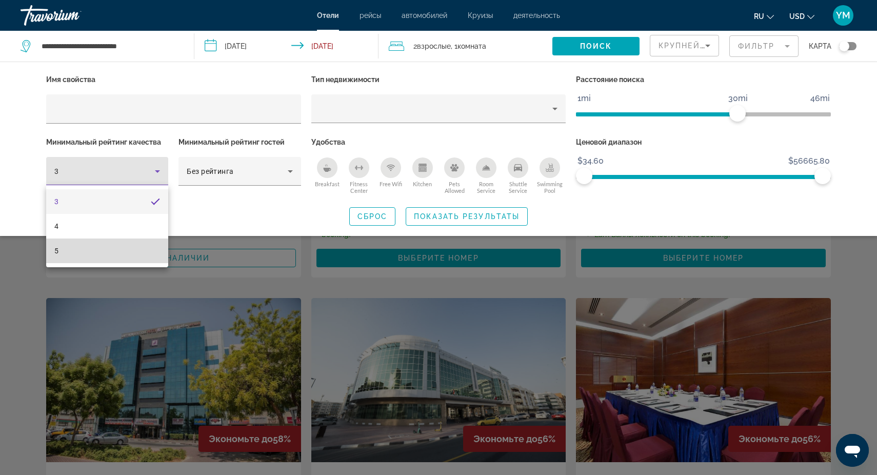
click at [109, 248] on mat-option "5" at bounding box center [107, 251] width 122 height 25
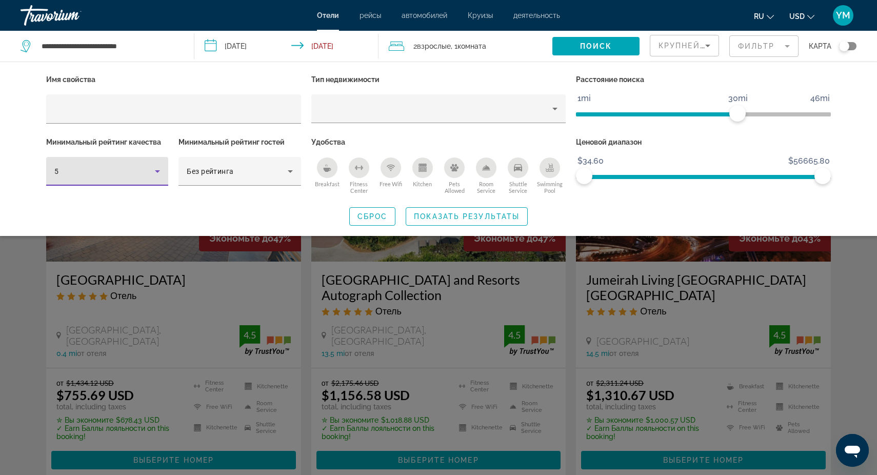
click at [572, 276] on div "Search widget" at bounding box center [438, 314] width 877 height 321
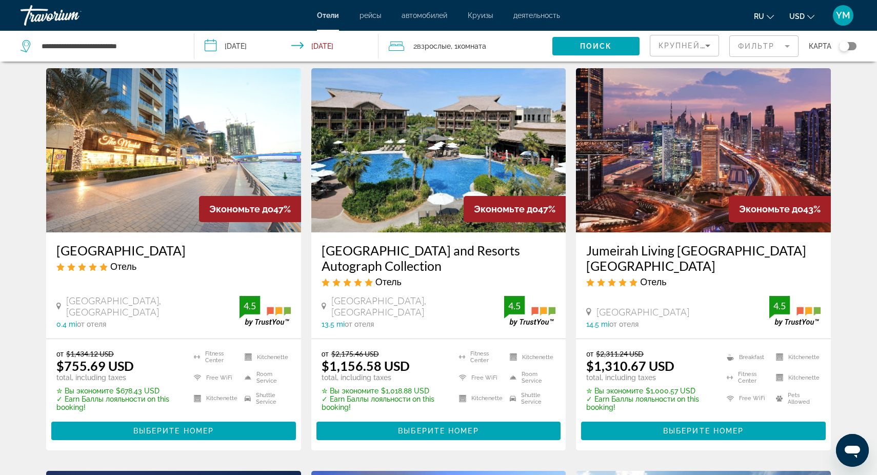
scroll to position [25, 0]
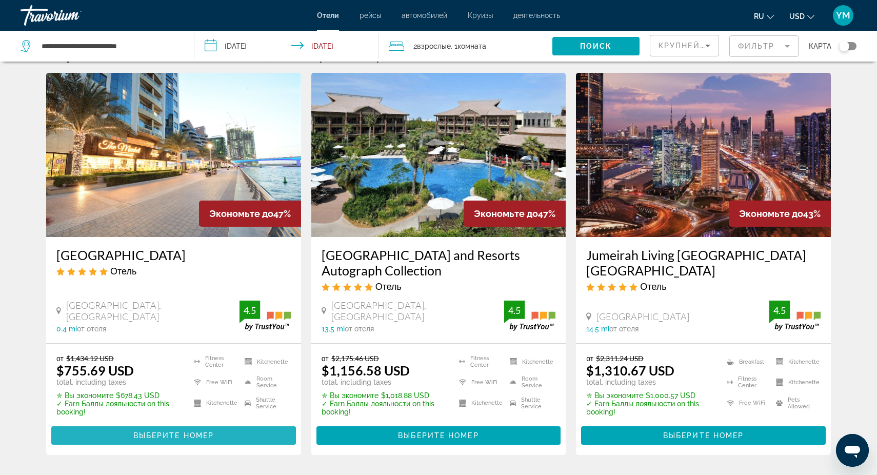
click at [161, 435] on span "Выберите номер" at bounding box center [173, 436] width 81 height 8
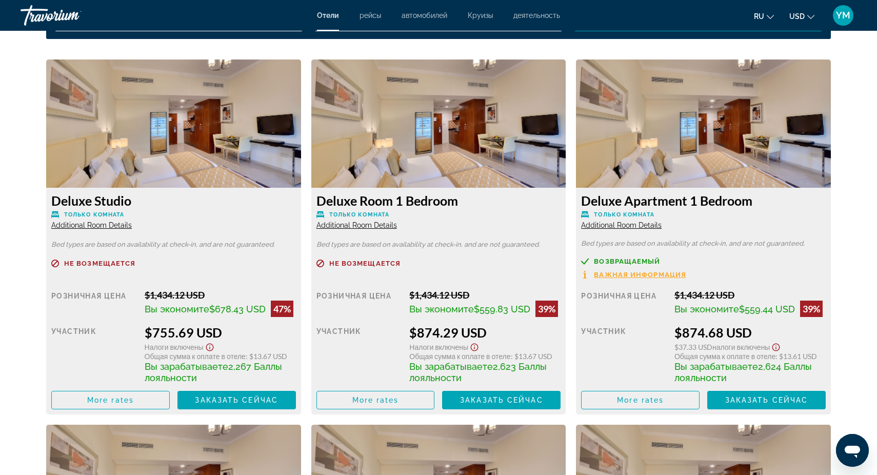
scroll to position [1367, 0]
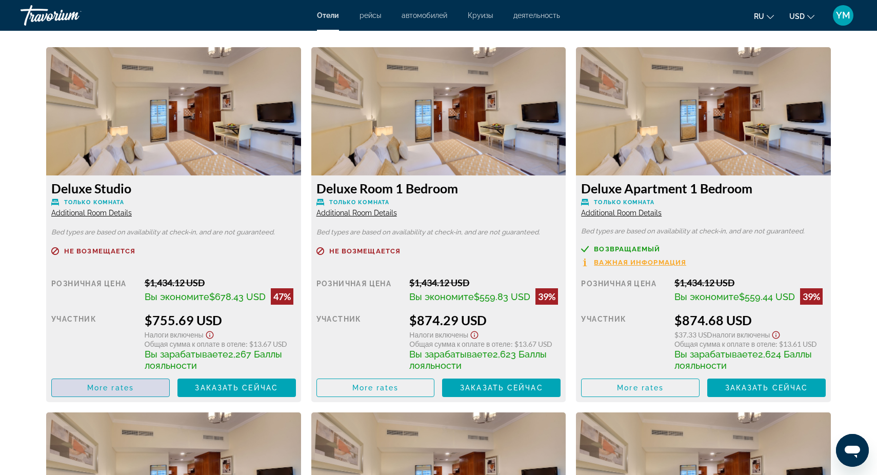
click at [115, 392] on span "More rates" at bounding box center [110, 388] width 47 height 8
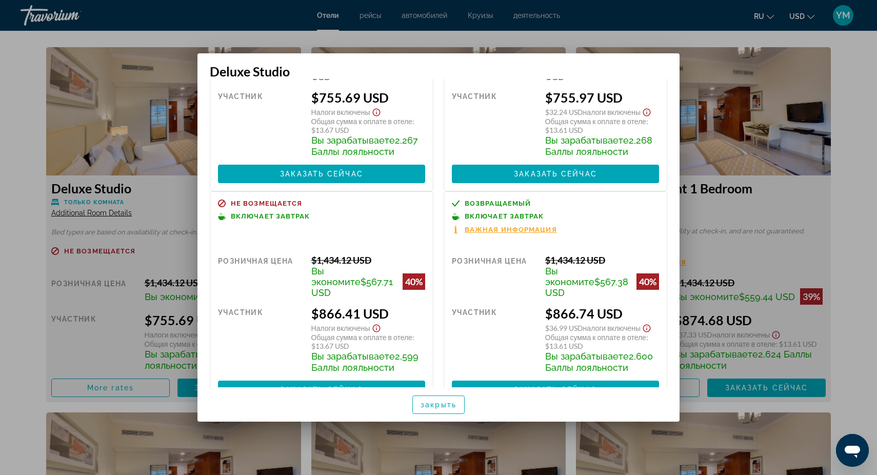
scroll to position [115, 0]
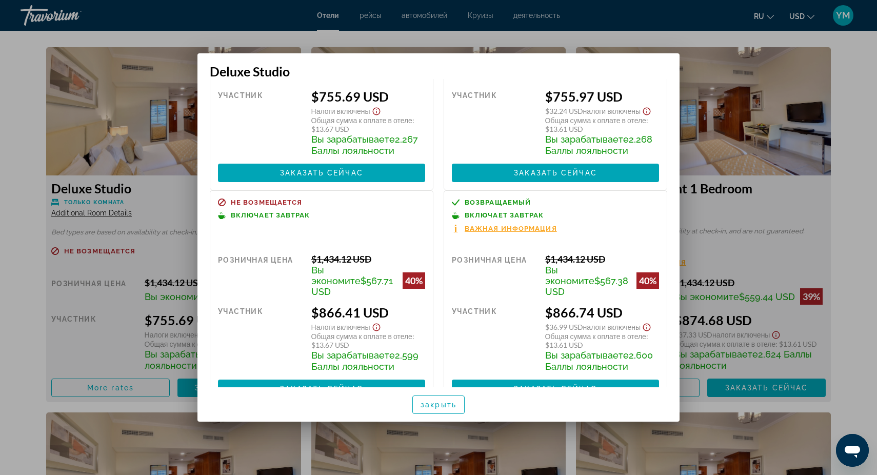
click at [727, 206] on div at bounding box center [438, 237] width 877 height 475
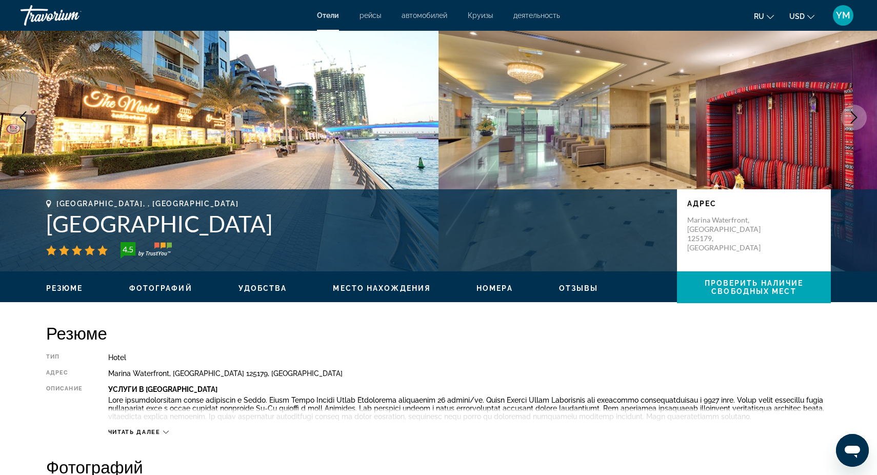
scroll to position [64, 0]
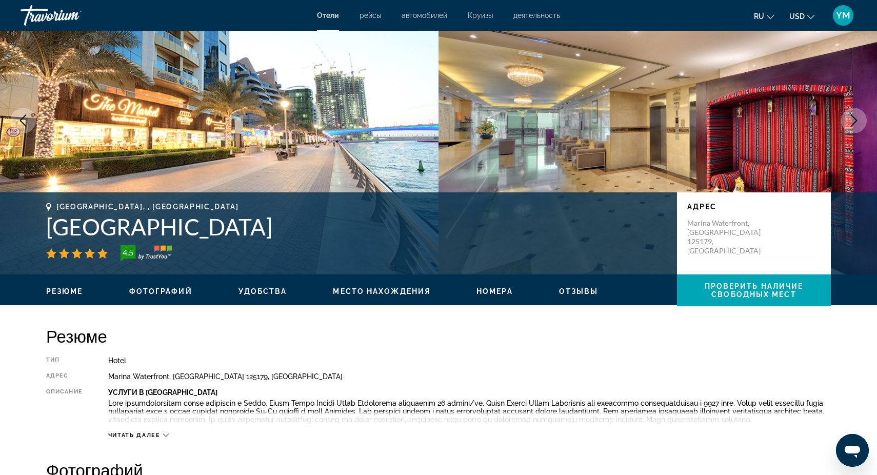
drag, startPoint x: 46, startPoint y: 226, endPoint x: 392, endPoint y: 232, distance: 345.4
click at [392, 232] on h1 "[GEOGRAPHIC_DATA]" at bounding box center [356, 226] width 621 height 27
copy h1 "[GEOGRAPHIC_DATA]"
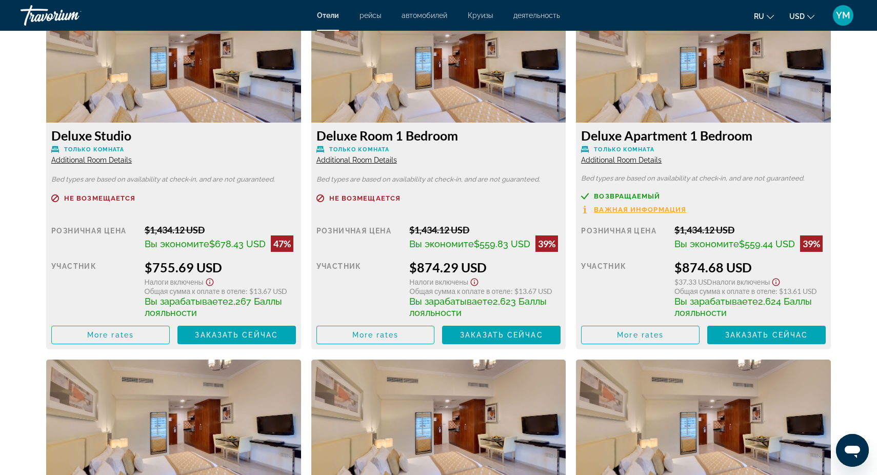
scroll to position [1420, 0]
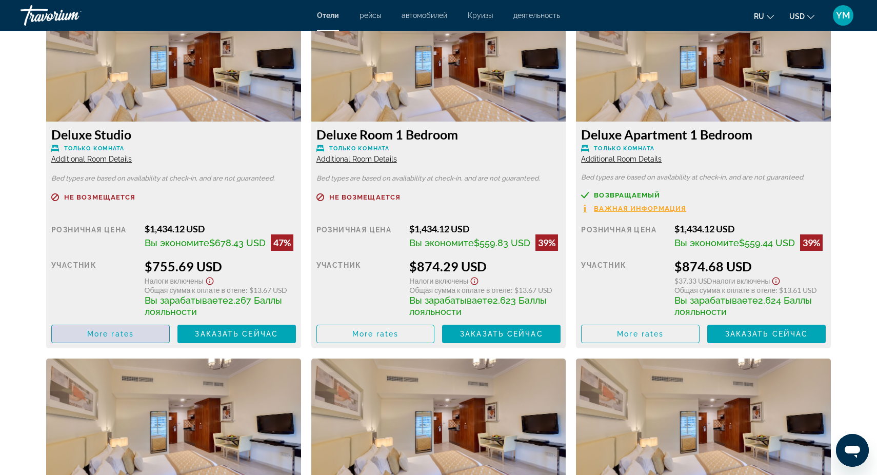
click at [105, 338] on span "More rates" at bounding box center [110, 334] width 47 height 8
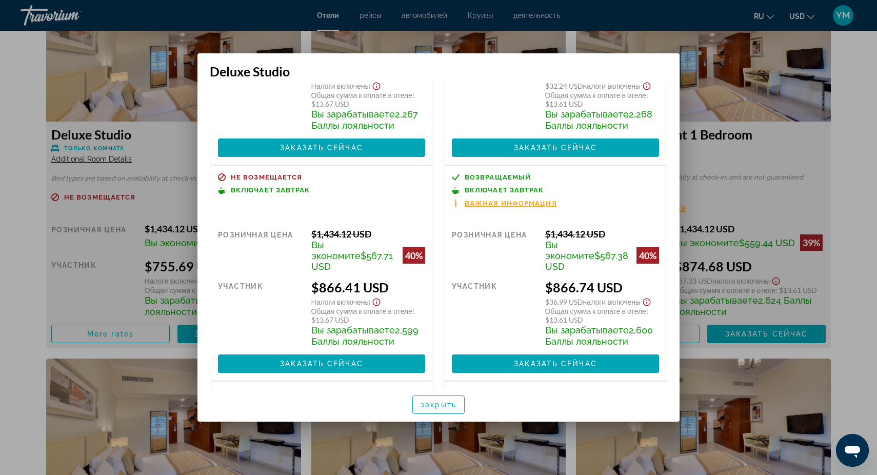
scroll to position [141, 0]
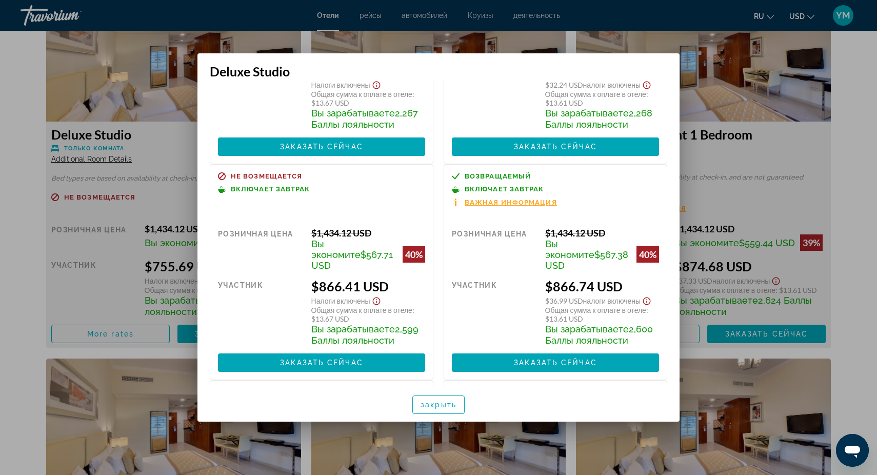
click at [716, 99] on div at bounding box center [438, 237] width 877 height 475
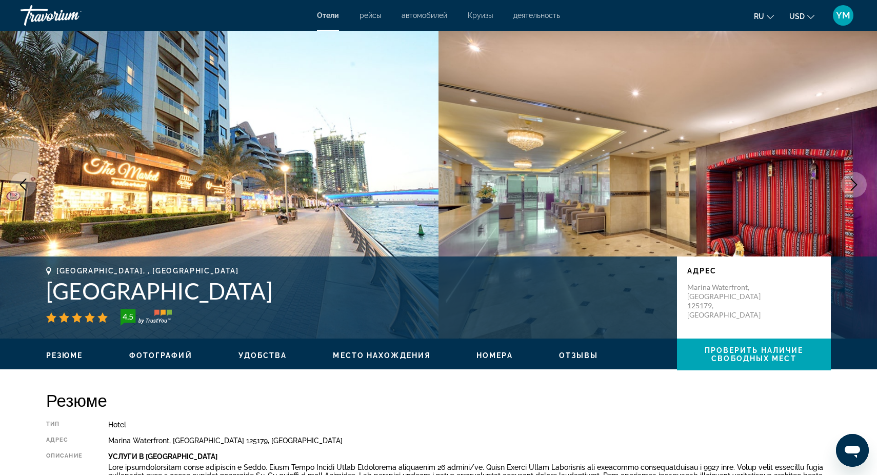
scroll to position [0, 0]
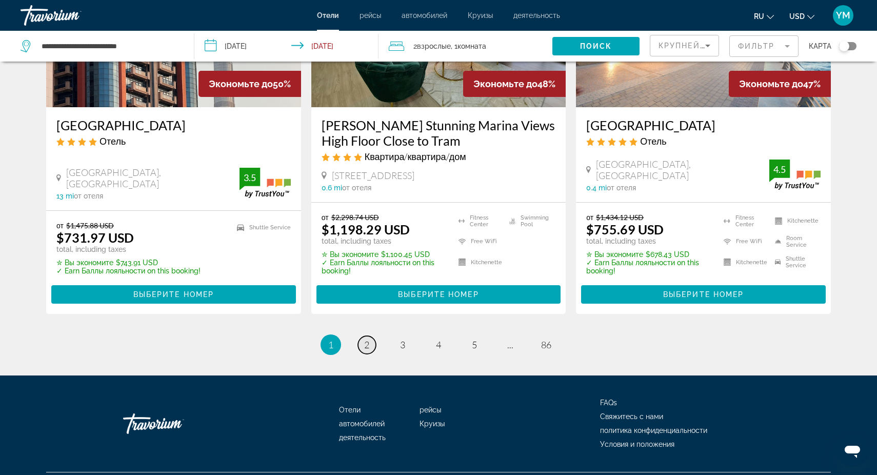
click at [369, 339] on span "2" at bounding box center [366, 344] width 5 height 11
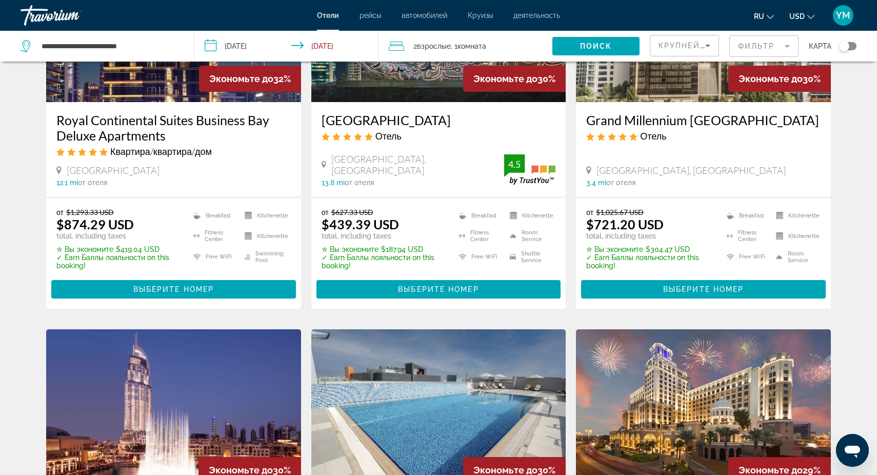
scroll to position [160, 0]
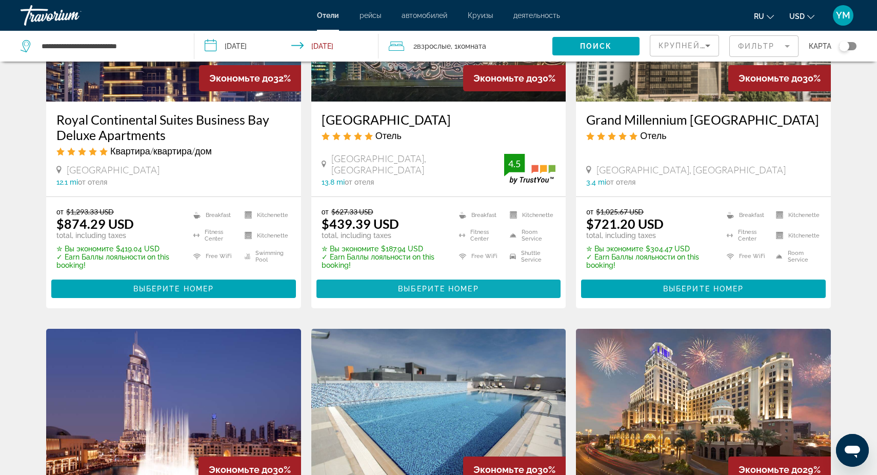
click at [431, 293] on span "Выберите номер" at bounding box center [438, 289] width 81 height 8
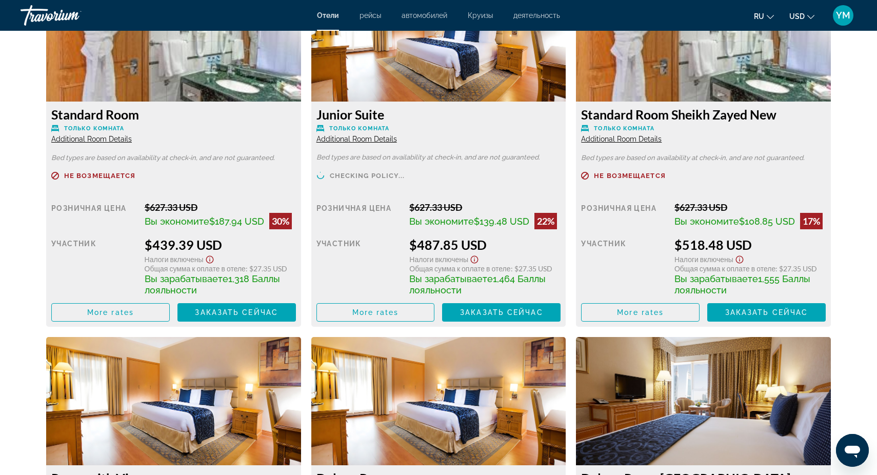
scroll to position [1488, 0]
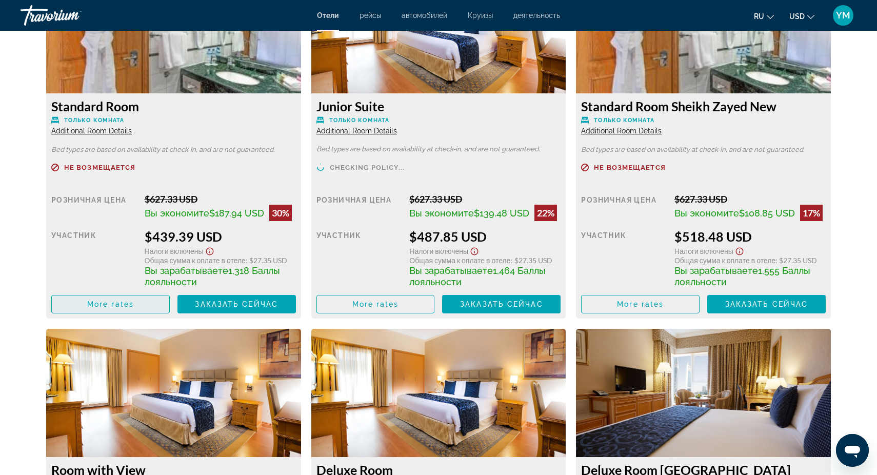
click at [102, 305] on span "More rates" at bounding box center [110, 304] width 47 height 8
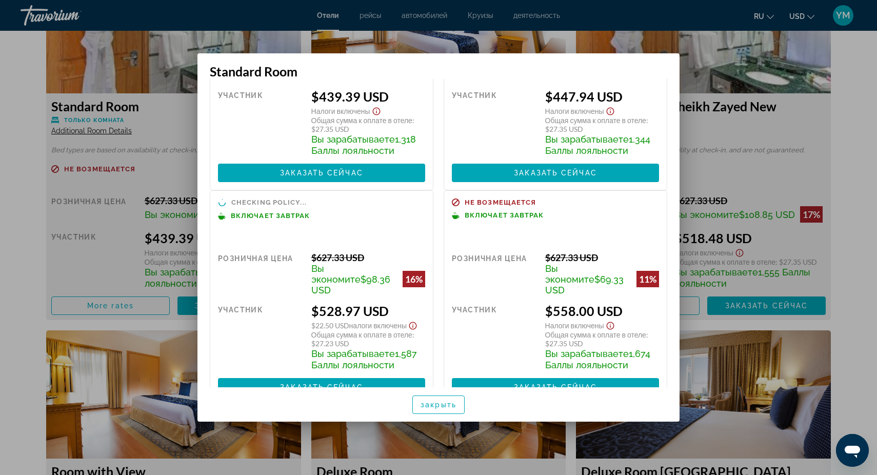
scroll to position [119, 0]
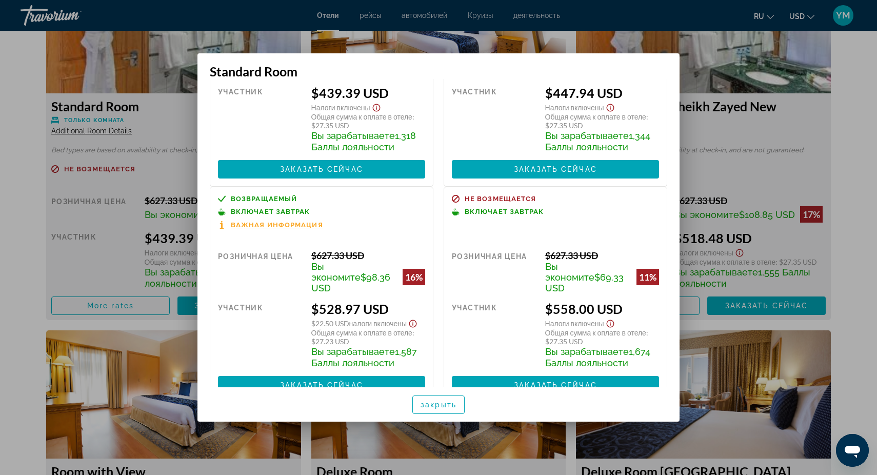
click at [706, 139] on div at bounding box center [438, 237] width 877 height 475
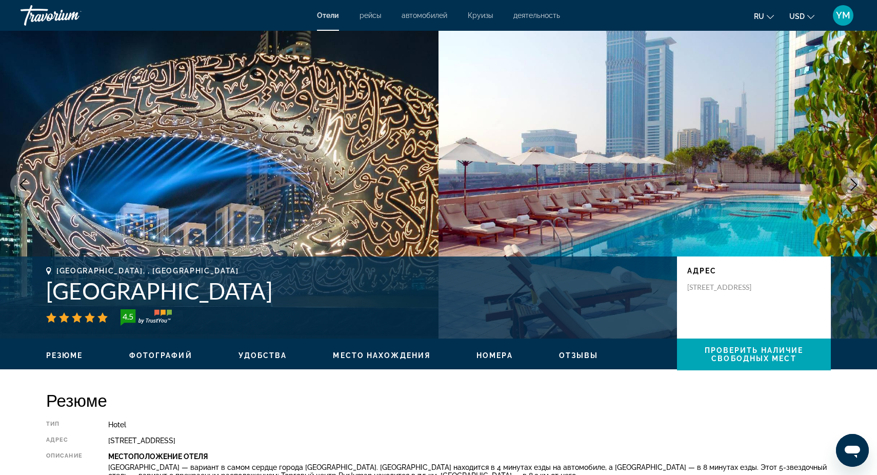
scroll to position [0, 0]
drag, startPoint x: 45, startPoint y: 290, endPoint x: 404, endPoint y: 301, distance: 359.4
click at [406, 303] on div "[GEOGRAPHIC_DATA], , [GEOGRAPHIC_DATA] [GEOGRAPHIC_DATA] 4.5 адрес [STREET_ADDR…" at bounding box center [439, 298] width 826 height 62
copy h1 "[GEOGRAPHIC_DATA]"
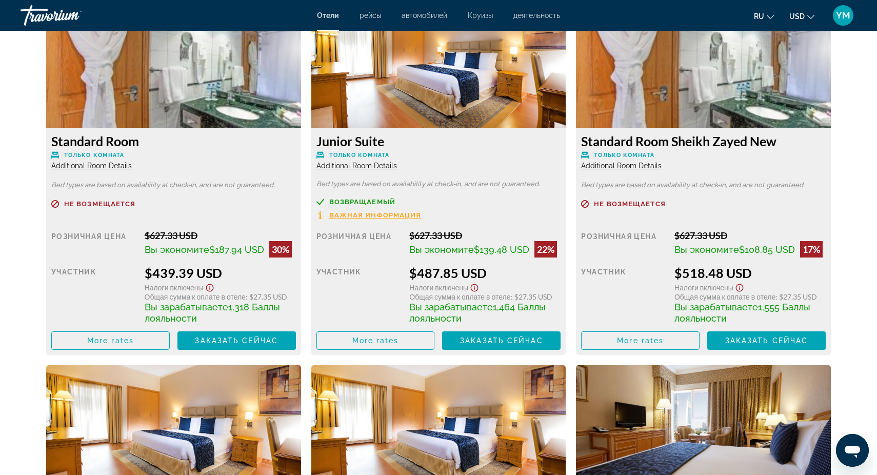
scroll to position [1459, 0]
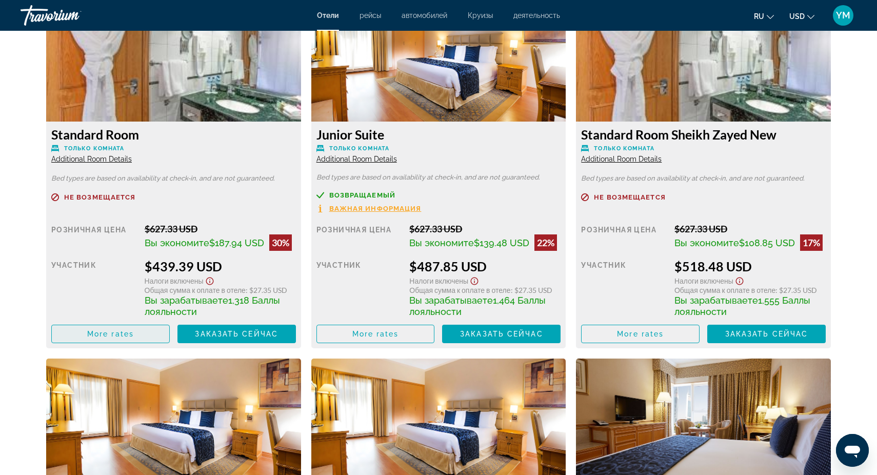
click at [110, 337] on span "More rates" at bounding box center [110, 334] width 47 height 8
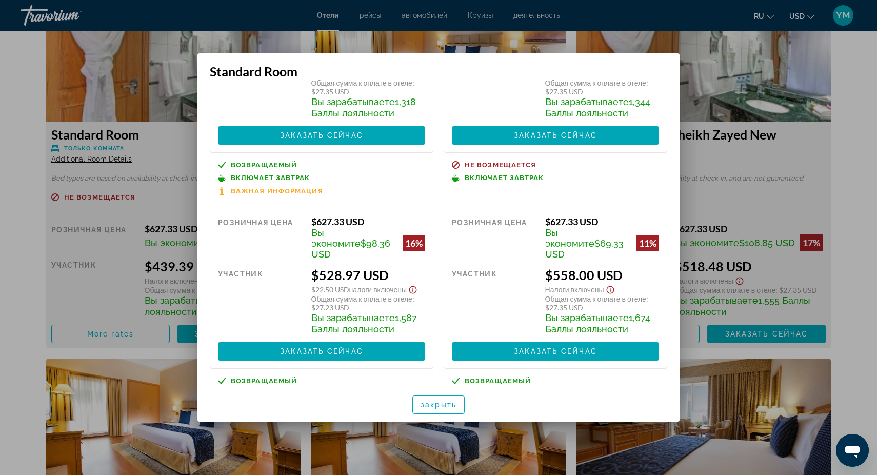
scroll to position [164, 0]
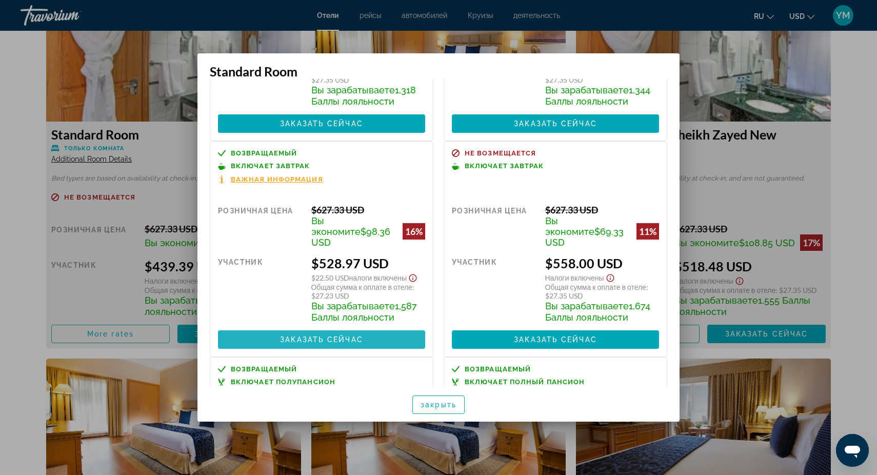
click at [322, 336] on span "Заказать сейчас" at bounding box center [321, 340] width 83 height 8
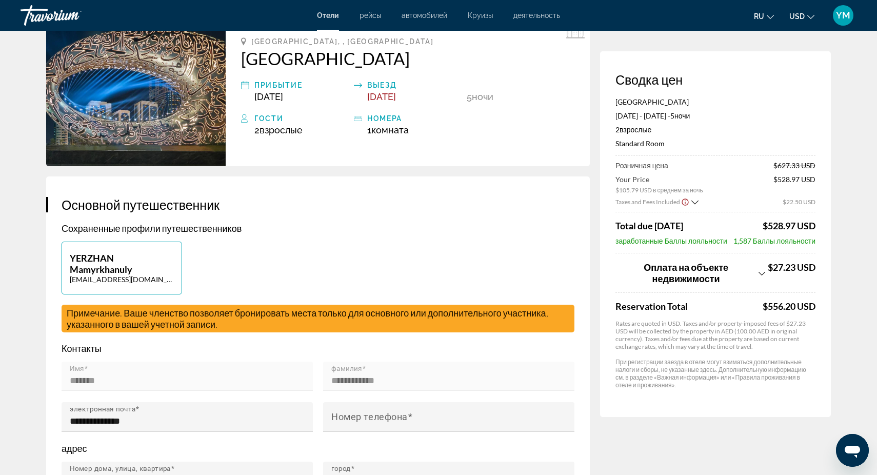
scroll to position [64, 0]
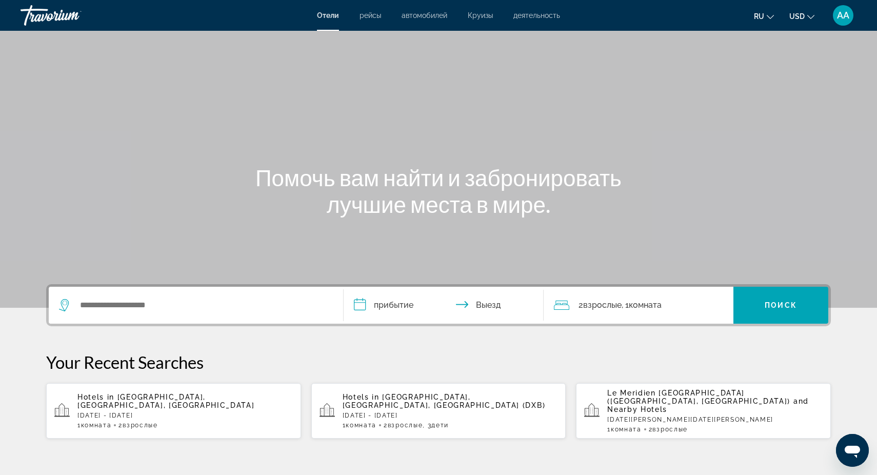
click at [426, 16] on span "автомобилей" at bounding box center [425, 15] width 46 height 8
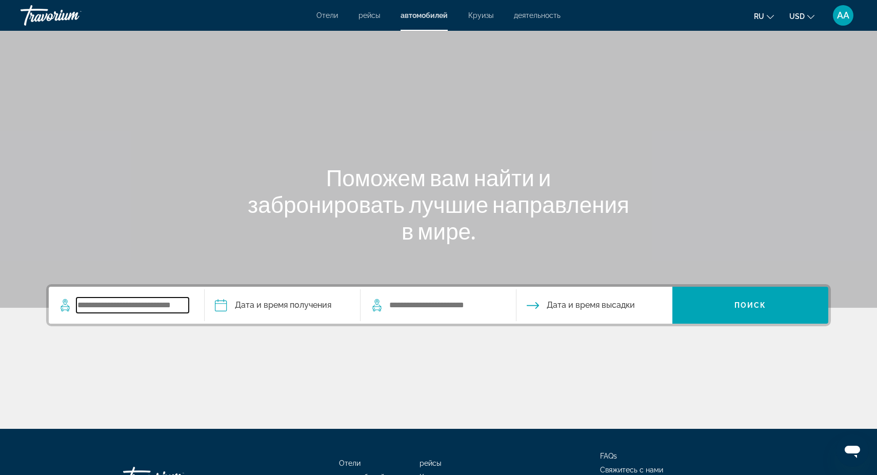
click at [82, 307] on input "Search widget" at bounding box center [132, 305] width 112 height 15
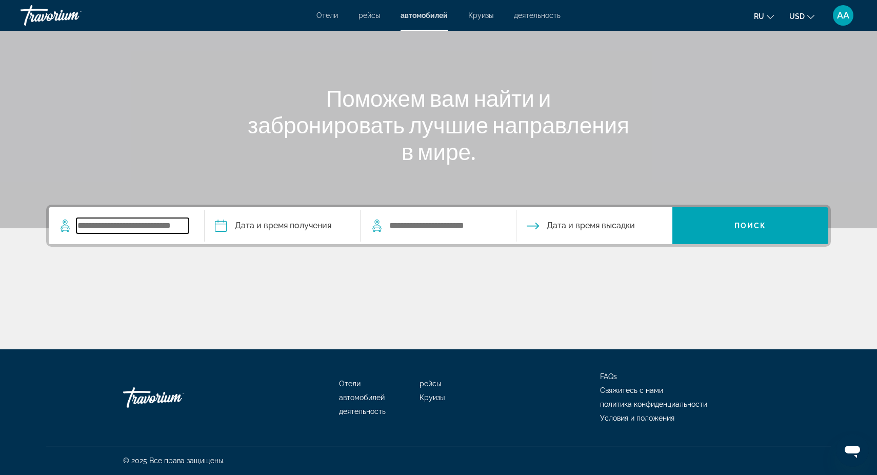
click at [95, 227] on input "Search widget" at bounding box center [132, 225] width 112 height 15
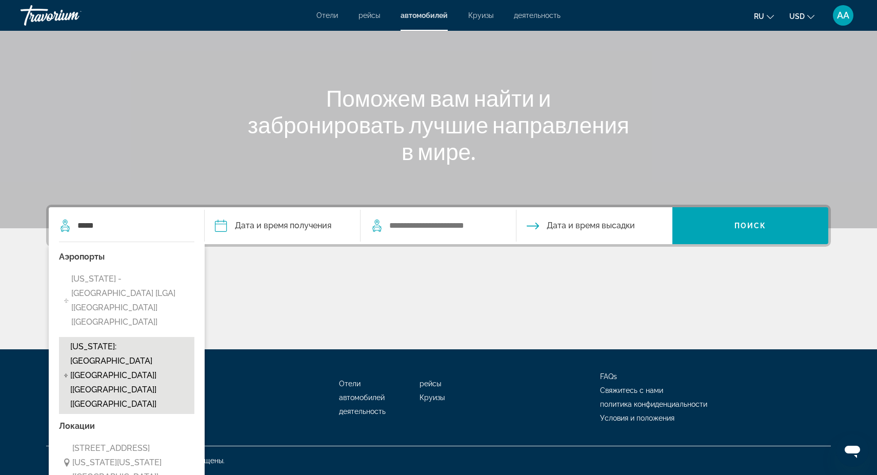
click at [93, 340] on span "New York: Jfk International Airport [JFK] [NY] [US]" at bounding box center [129, 376] width 119 height 72
type input "**********"
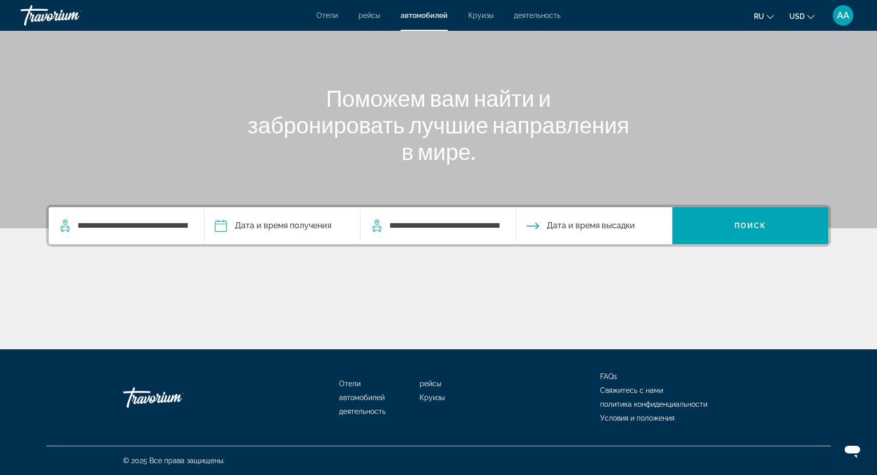
click at [285, 225] on input "Pickup date" at bounding box center [282, 227] width 160 height 40
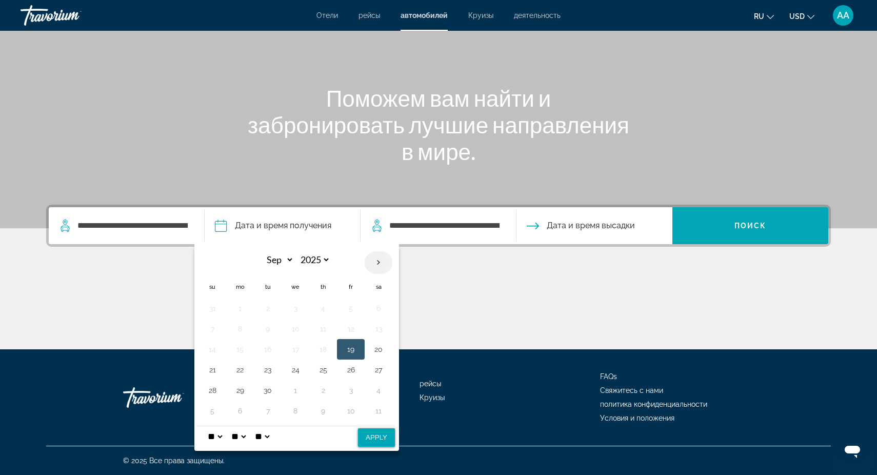
click at [378, 265] on th "Next month" at bounding box center [379, 262] width 28 height 23
select select "**"
click at [236, 369] on button "22" at bounding box center [240, 370] width 16 height 14
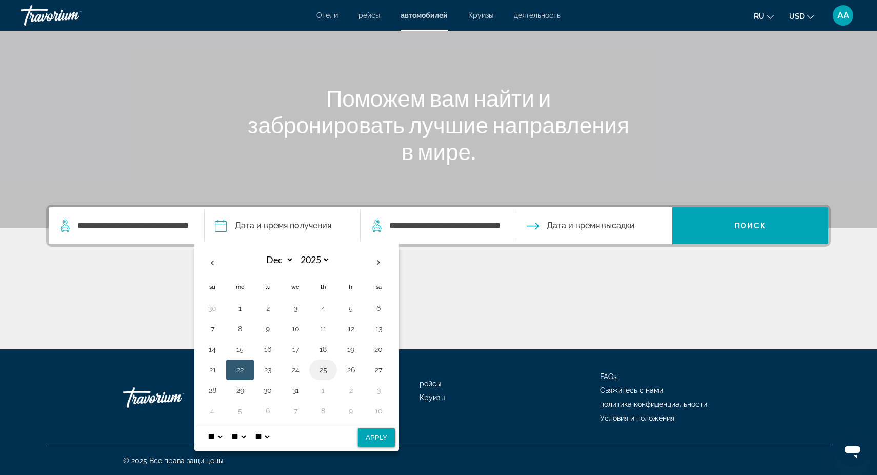
click at [325, 367] on button "25" at bounding box center [323, 370] width 16 height 14
click at [616, 261] on div "**********" at bounding box center [439, 277] width 826 height 145
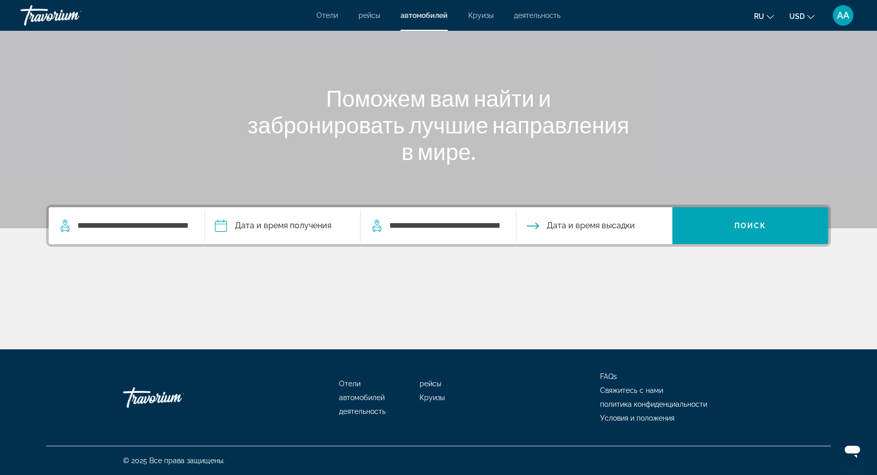
click at [277, 223] on input "Pickup date" at bounding box center [282, 227] width 160 height 40
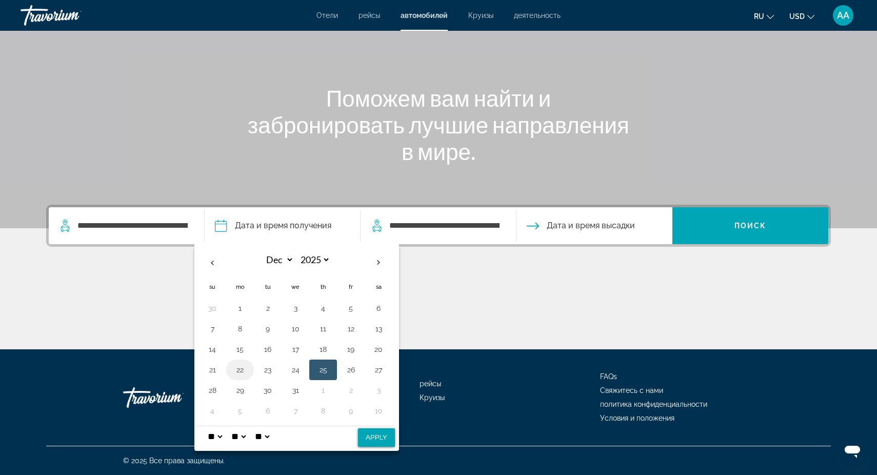
click at [243, 371] on button "22" at bounding box center [240, 370] width 16 height 14
click at [326, 370] on button "25" at bounding box center [323, 370] width 16 height 14
click at [239, 371] on button "22" at bounding box center [240, 370] width 16 height 14
click at [432, 289] on div "Main content" at bounding box center [438, 310] width 785 height 77
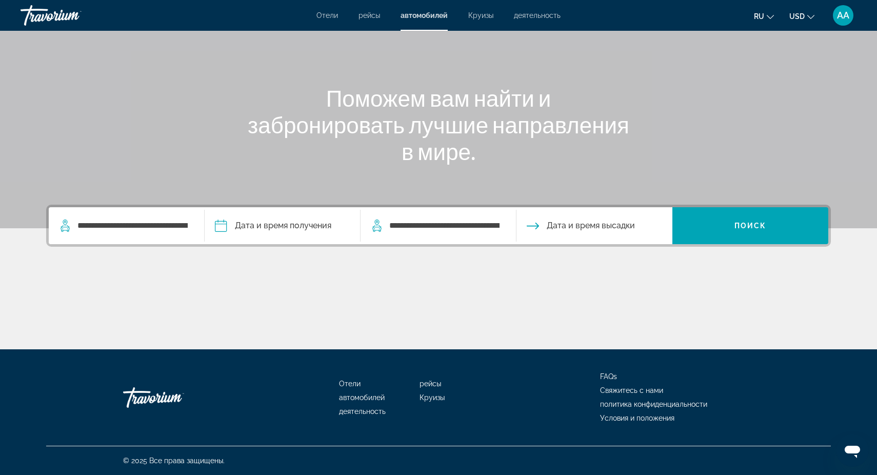
click at [583, 223] on span "Дата и время высадки" at bounding box center [591, 226] width 88 height 14
click at [535, 224] on icon "Drop-off date" at bounding box center [533, 226] width 12 height 12
click at [249, 223] on input "Pickup date" at bounding box center [282, 227] width 160 height 40
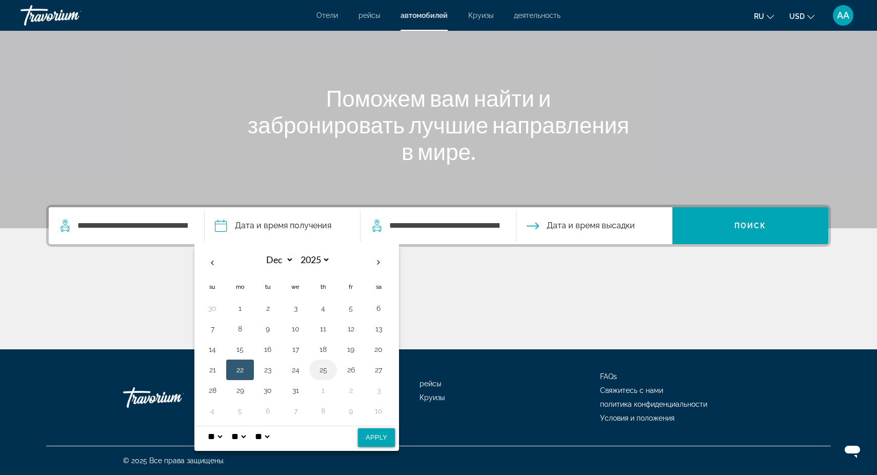
click at [322, 370] on button "25" at bounding box center [323, 370] width 16 height 14
click at [240, 370] on button "22" at bounding box center [240, 370] width 16 height 14
select select "*"
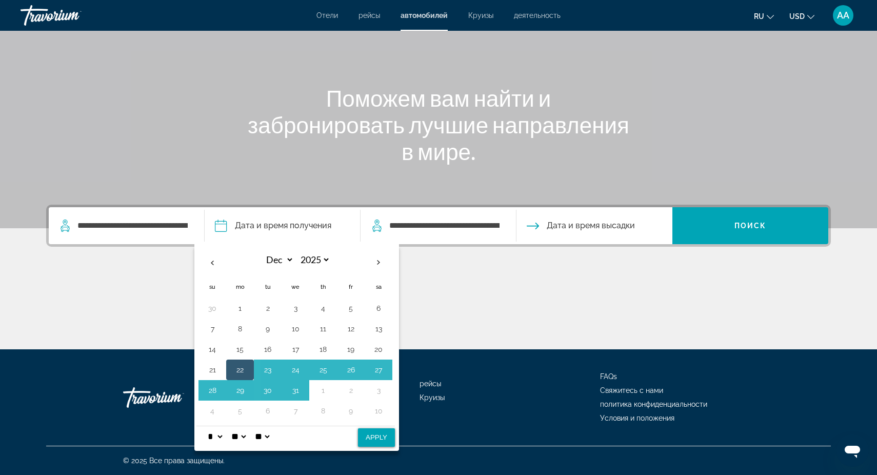
select select "**"
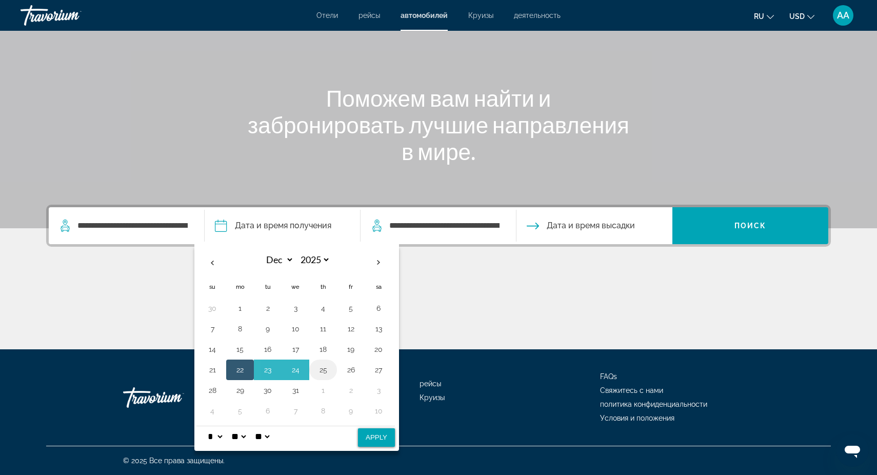
click at [325, 370] on button "25" at bounding box center [323, 370] width 16 height 14
click at [242, 370] on button "22" at bounding box center [240, 370] width 16 height 14
click at [324, 370] on button "25" at bounding box center [323, 370] width 16 height 14
click at [243, 369] on button "22" at bounding box center [240, 370] width 16 height 14
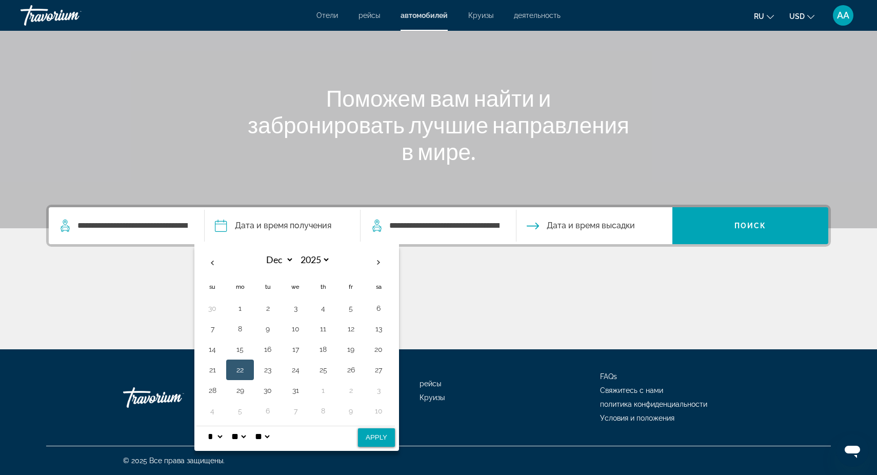
click at [378, 433] on button "Apply" at bounding box center [376, 437] width 37 height 18
type input "**********"
select select "**"
select select "*"
select select "**"
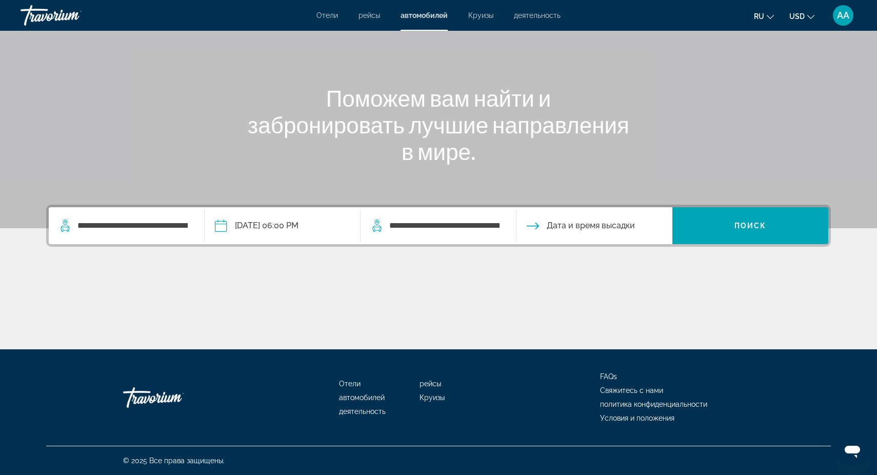
click at [601, 227] on input "Drop-off date" at bounding box center [594, 227] width 160 height 40
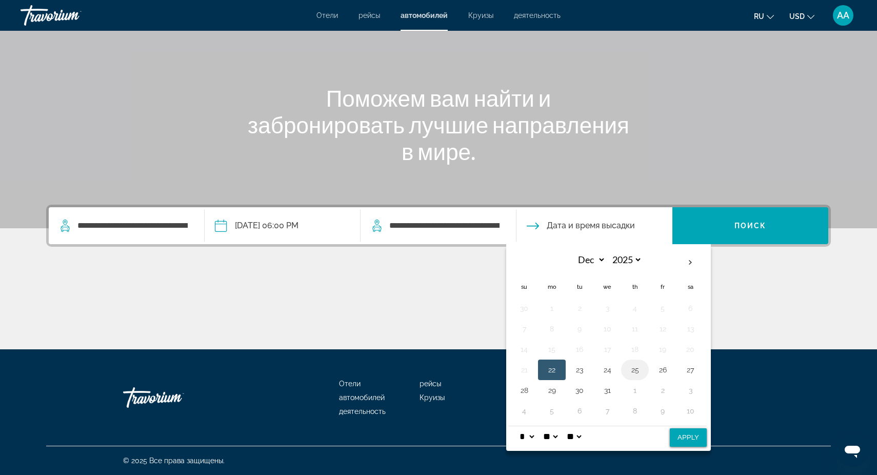
click at [638, 373] on button "25" at bounding box center [635, 370] width 16 height 14
click at [692, 428] on button "Apply" at bounding box center [688, 437] width 37 height 18
type input "**********"
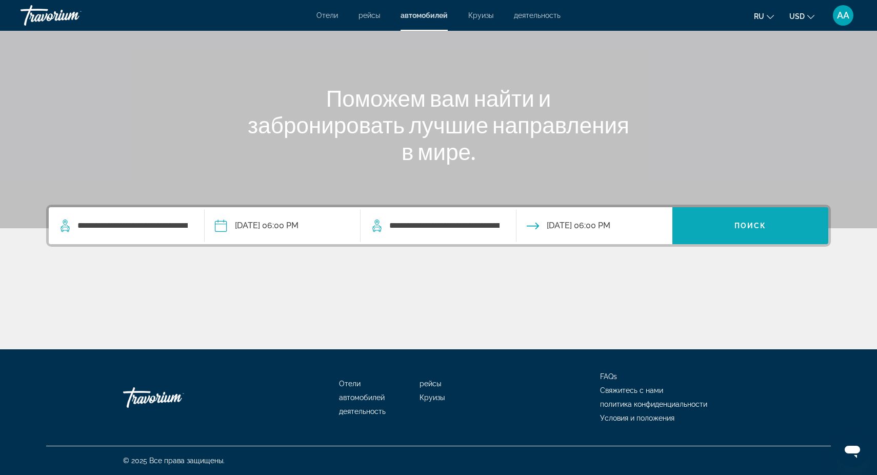
click at [750, 223] on span "Поиск" at bounding box center [751, 226] width 32 height 8
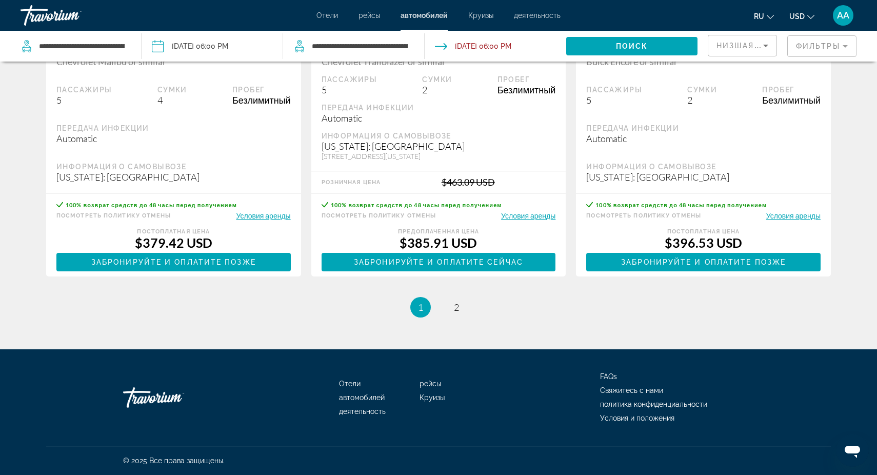
scroll to position [1500, 0]
click at [458, 308] on span "2" at bounding box center [456, 307] width 5 height 11
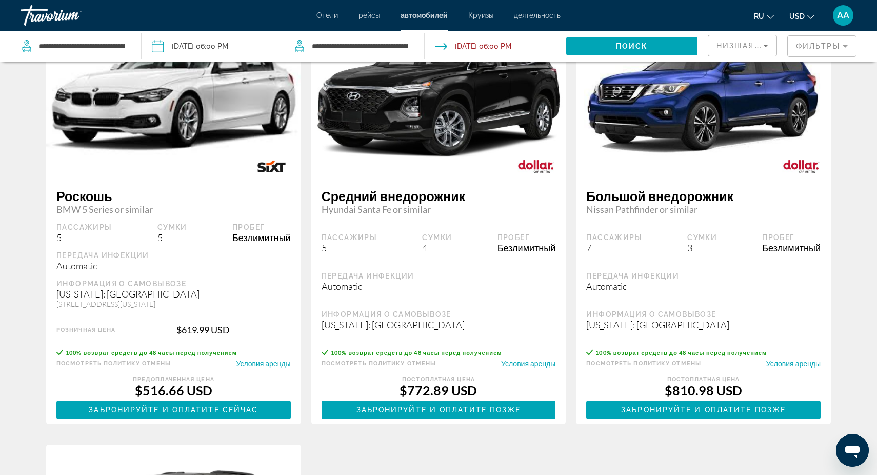
scroll to position [520, 0]
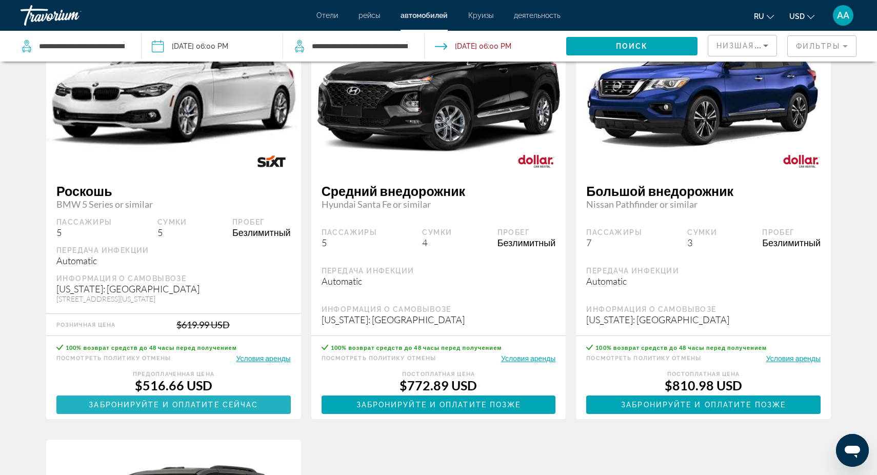
click at [156, 408] on span "Забронируйте и оплатите сейчас" at bounding box center [173, 405] width 169 height 8
